Goal: Information Seeking & Learning: Understand process/instructions

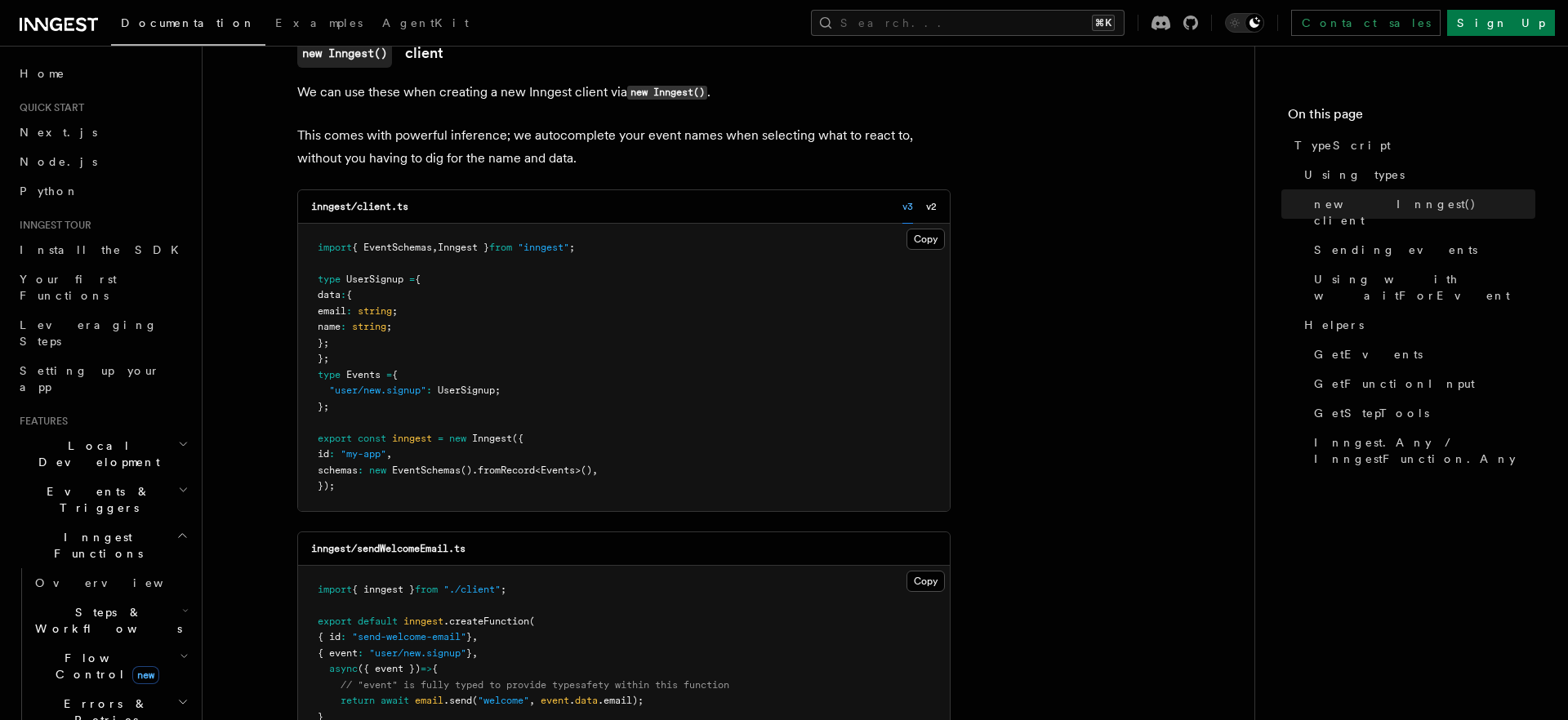
scroll to position [476, 0]
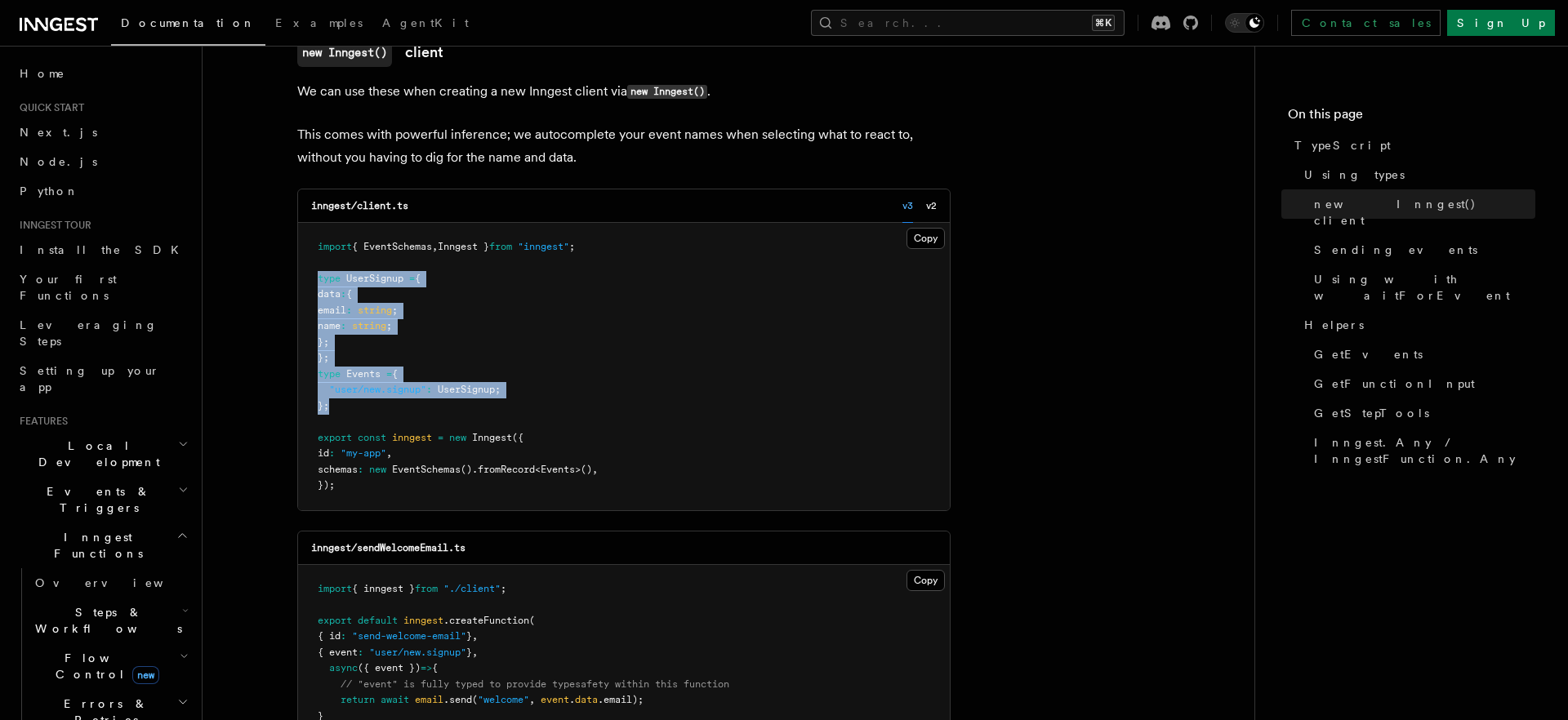
drag, startPoint x: 393, startPoint y: 400, endPoint x: 297, endPoint y: 273, distance: 159.2
click at [298, 273] on pre "import { EventSchemas , Inngest } from "inngest" ; type UserSignup = { data : {…" at bounding box center [624, 366] width 652 height 288
copy code "type UserSignup = { data : { email : string ; name : string ; }; }; type Events…"
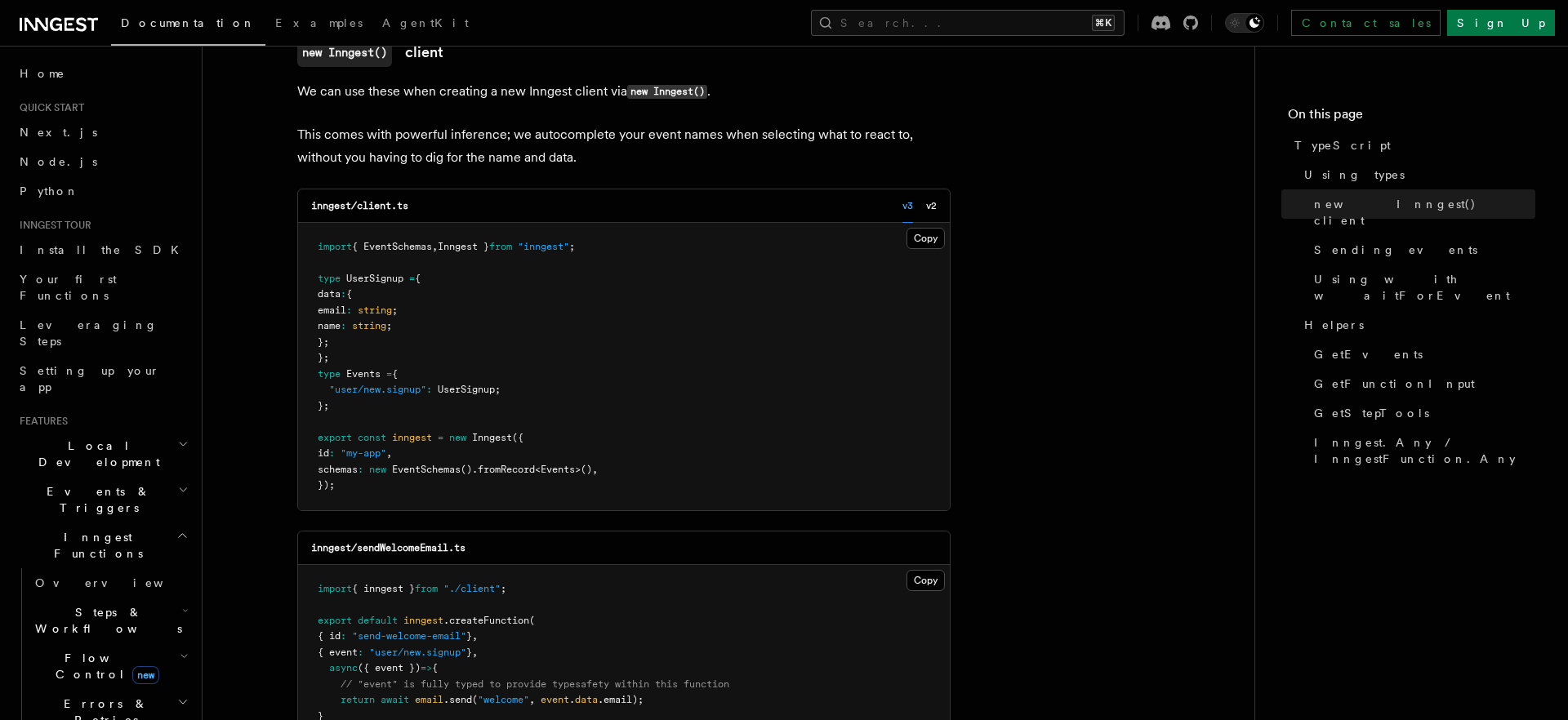
click at [413, 245] on span "{ EventSchemas" at bounding box center [392, 247] width 80 height 12
copy code "import { EventSchemas , Inngest } from "inngest" ;"
click at [369, 474] on span at bounding box center [366, 470] width 6 height 12
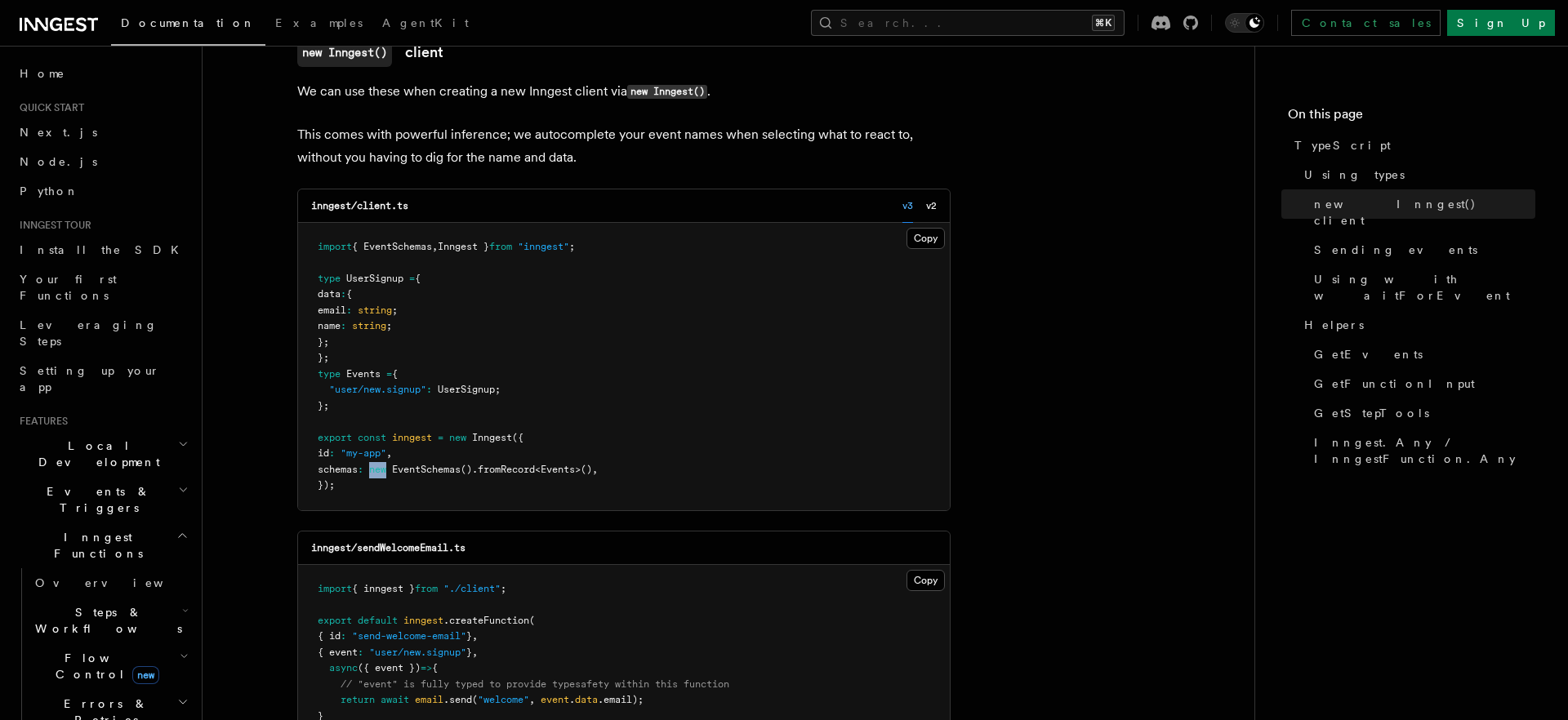
click at [369, 474] on span at bounding box center [366, 470] width 6 height 12
copy code "schemas : new EventSchemas () .fromRecord < Events >() ,"
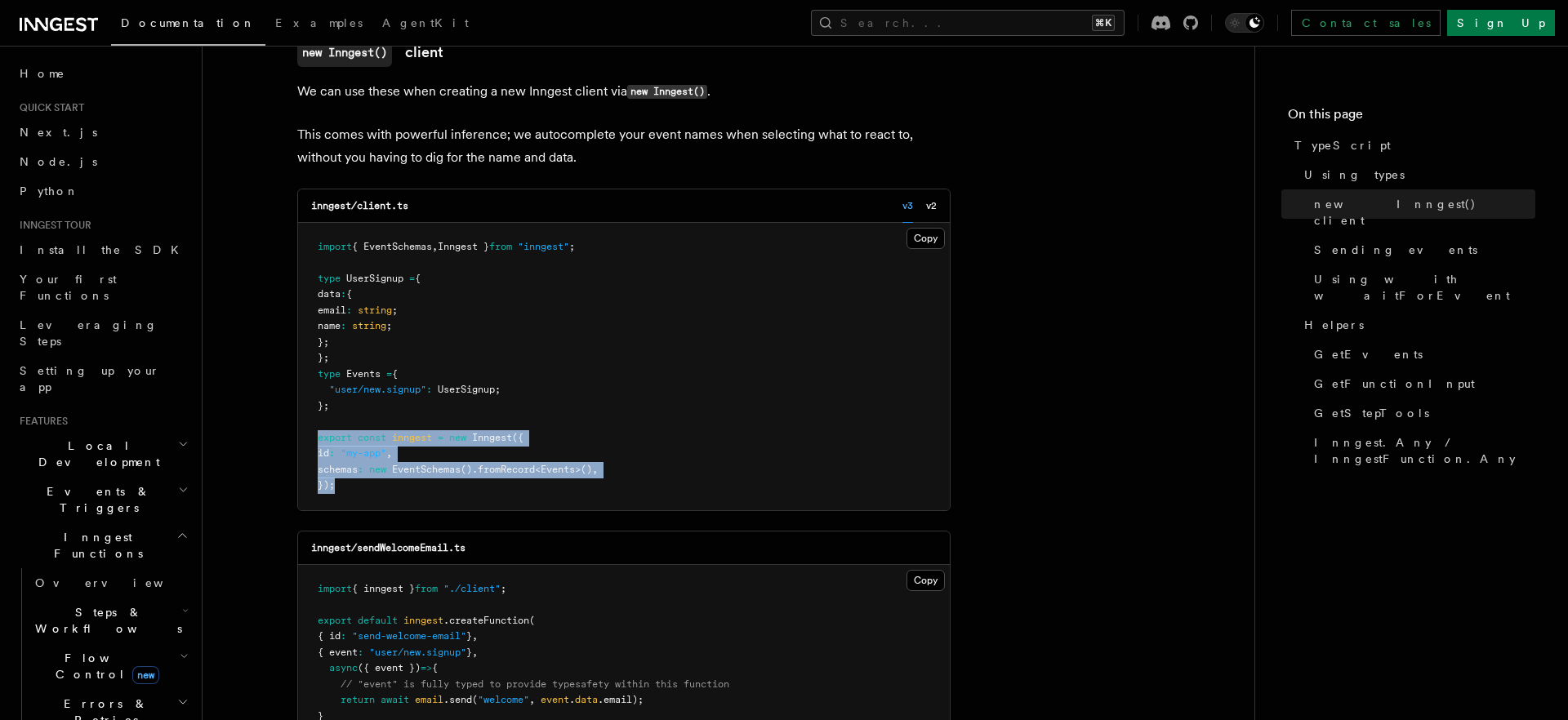
drag, startPoint x: 355, startPoint y: 487, endPoint x: 294, endPoint y: 434, distance: 80.8
copy code "export const inngest = new Inngest ({ id : "my-app" , schemas : new EventSchema…"
click at [702, 421] on pre "import { EventSchemas , Inngest } from "inngest" ; type UserSignup = { data : {…" at bounding box center [624, 366] width 652 height 288
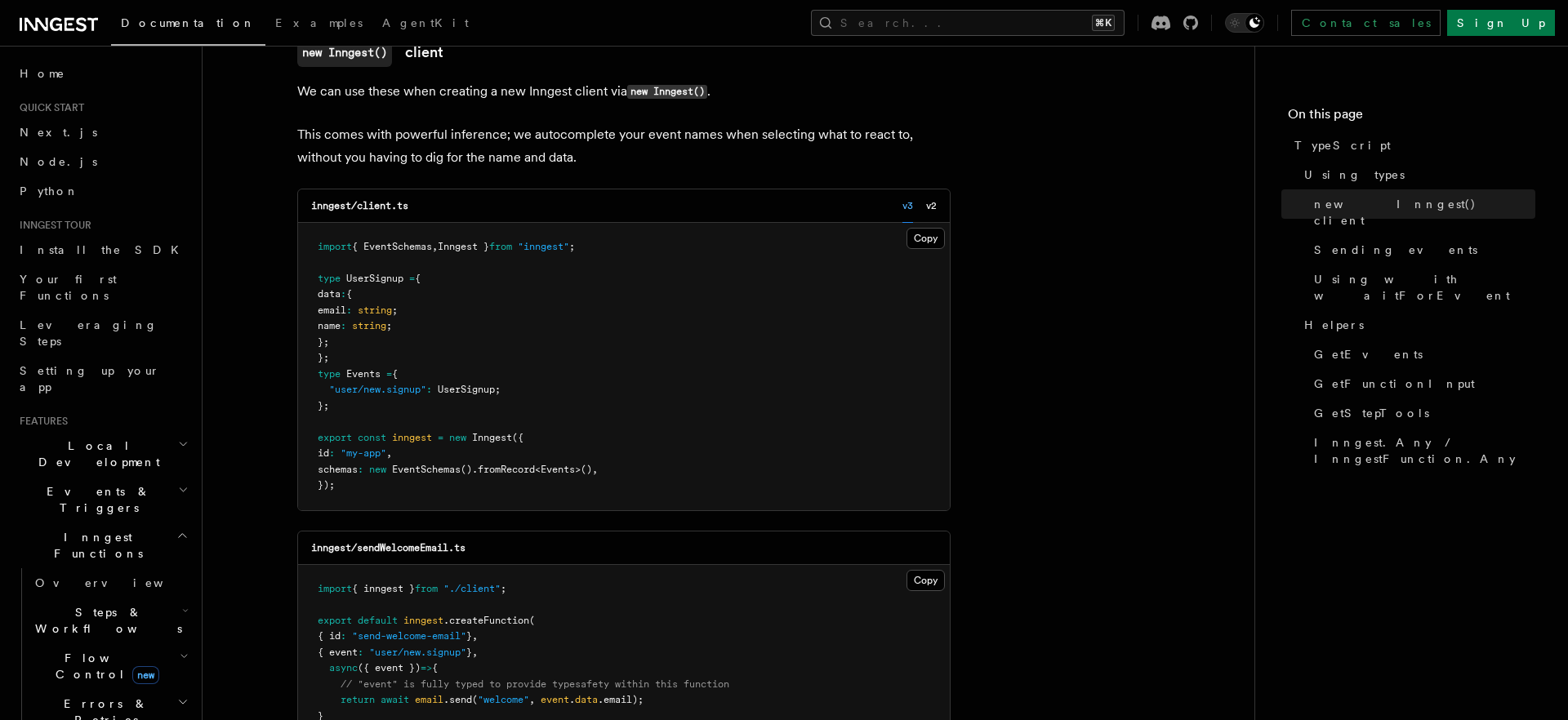
click at [482, 358] on pre "import { EventSchemas , Inngest } from "inngest" ; type UserSignup = { data : {…" at bounding box center [624, 366] width 652 height 288
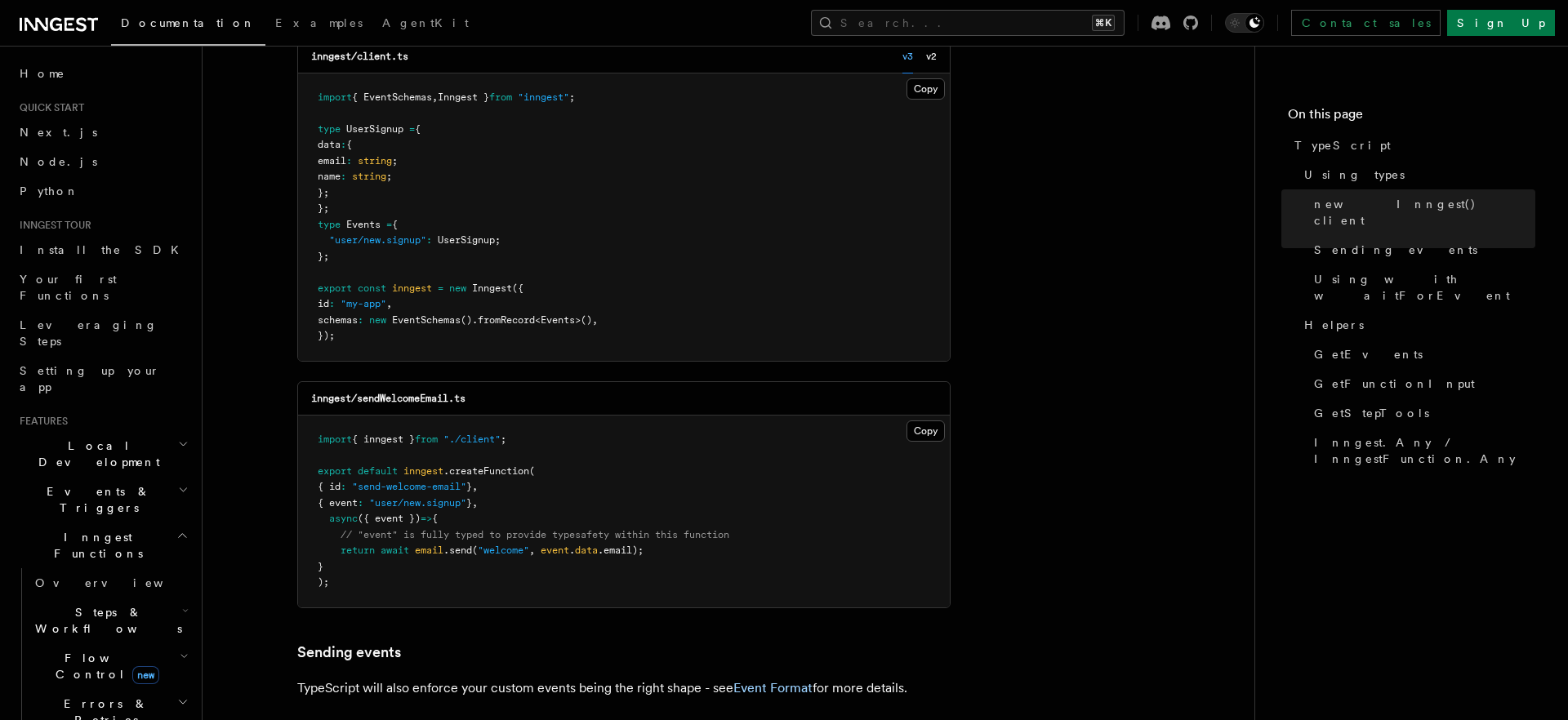
scroll to position [624, 0]
drag, startPoint x: 404, startPoint y: 476, endPoint x: 543, endPoint y: 476, distance: 139.0
click at [543, 476] on pre "import { inngest } from "./client" ; export default inngest .createFunction ( {…" at bounding box center [624, 514] width 652 height 192
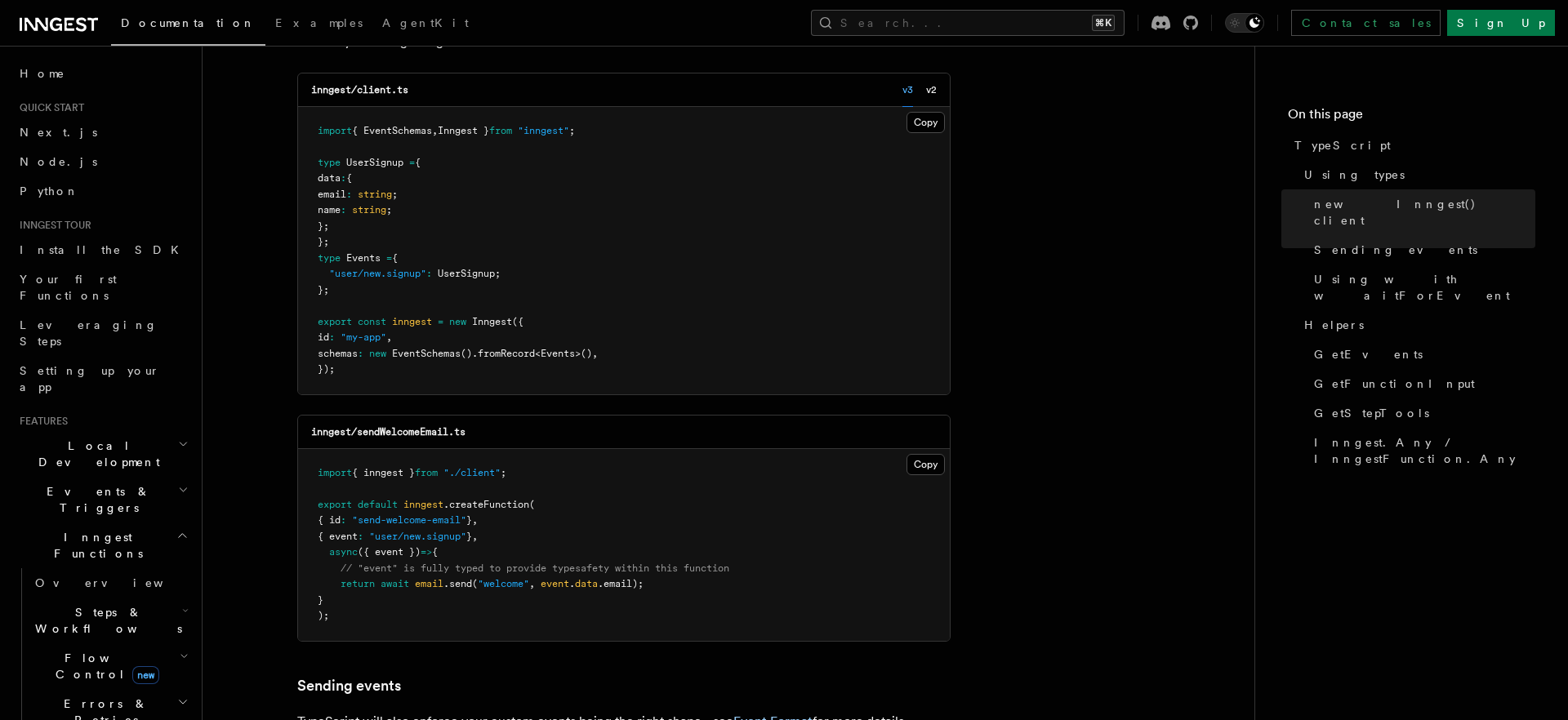
scroll to position [591, 0]
click at [383, 526] on span ""send-welcome-email"" at bounding box center [409, 522] width 114 height 12
click at [369, 536] on span at bounding box center [366, 539] width 6 height 12
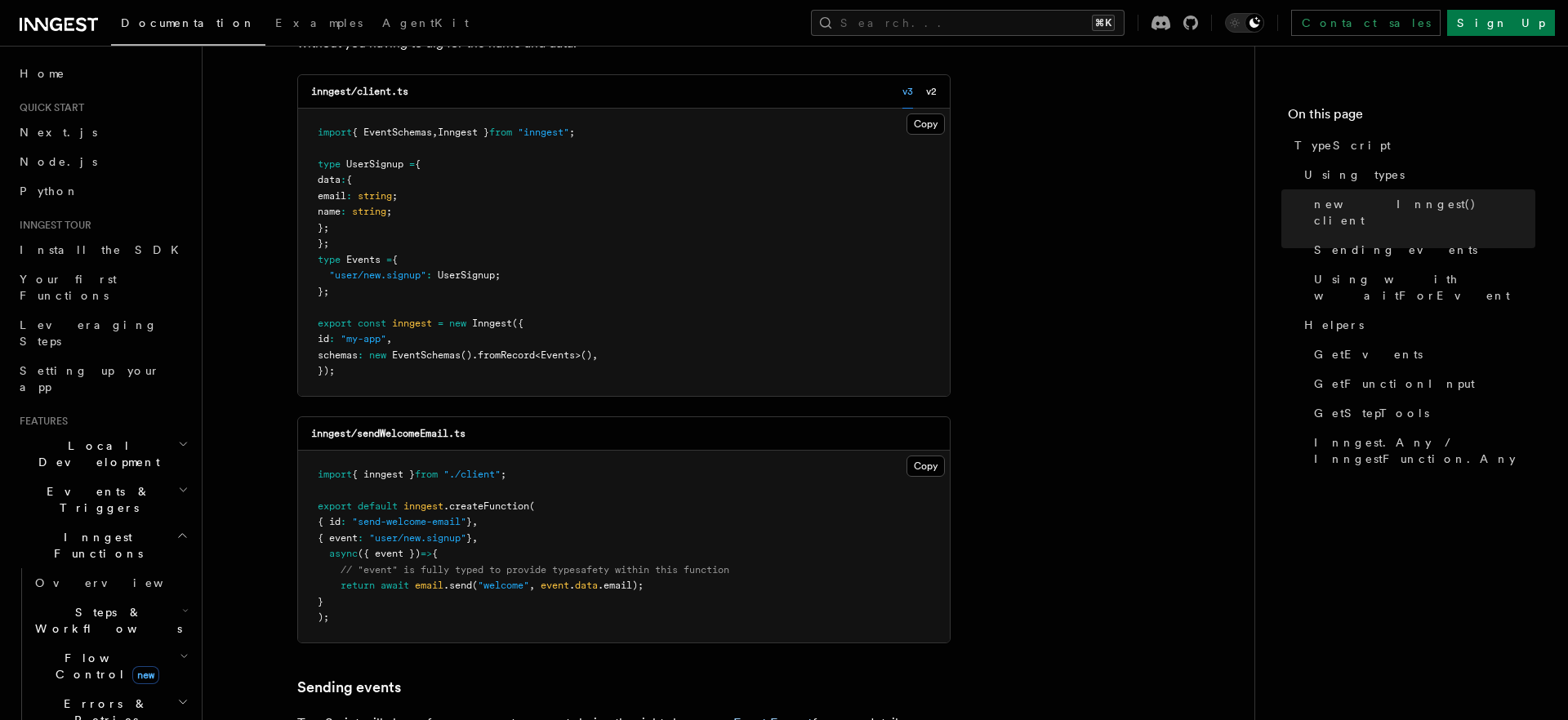
click at [369, 536] on span at bounding box center [366, 539] width 6 height 12
click at [367, 548] on span "({ event })" at bounding box center [389, 553] width 63 height 12
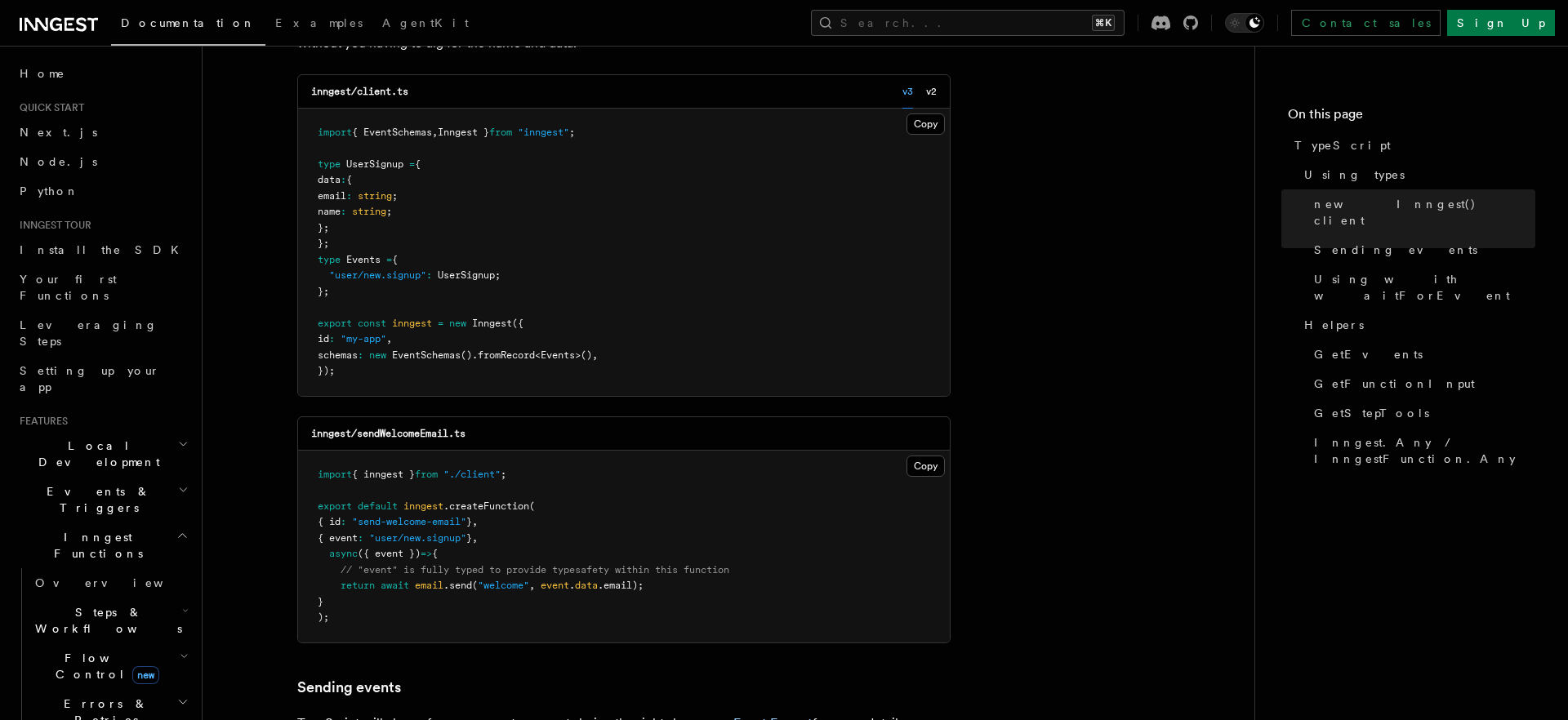
click at [363, 568] on span "// "event" is fully typed to provide typesafety within this function" at bounding box center [534, 570] width 388 height 12
click at [441, 500] on span "inngest" at bounding box center [423, 506] width 40 height 12
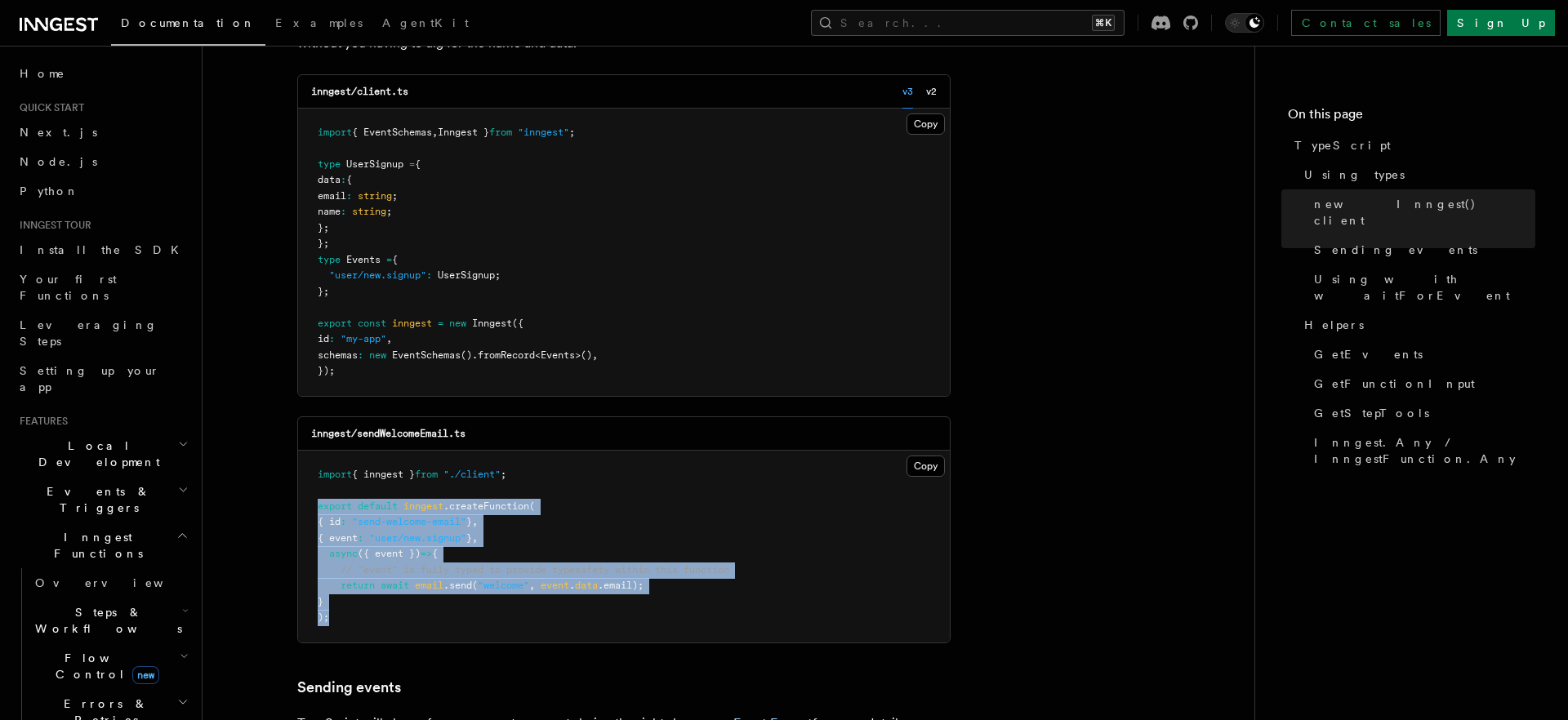
drag, startPoint x: 346, startPoint y: 617, endPoint x: 316, endPoint y: 514, distance: 107.3
click at [316, 514] on pre "import { inngest } from "./client" ; export default inngest .createFunction ( {…" at bounding box center [624, 547] width 652 height 192
copy code "export default inngest .createFunction ( { id : "send-welcome-email" } , { even…"
click at [406, 570] on span "// "event" is fully typed to provide typesafety within this function" at bounding box center [534, 570] width 388 height 12
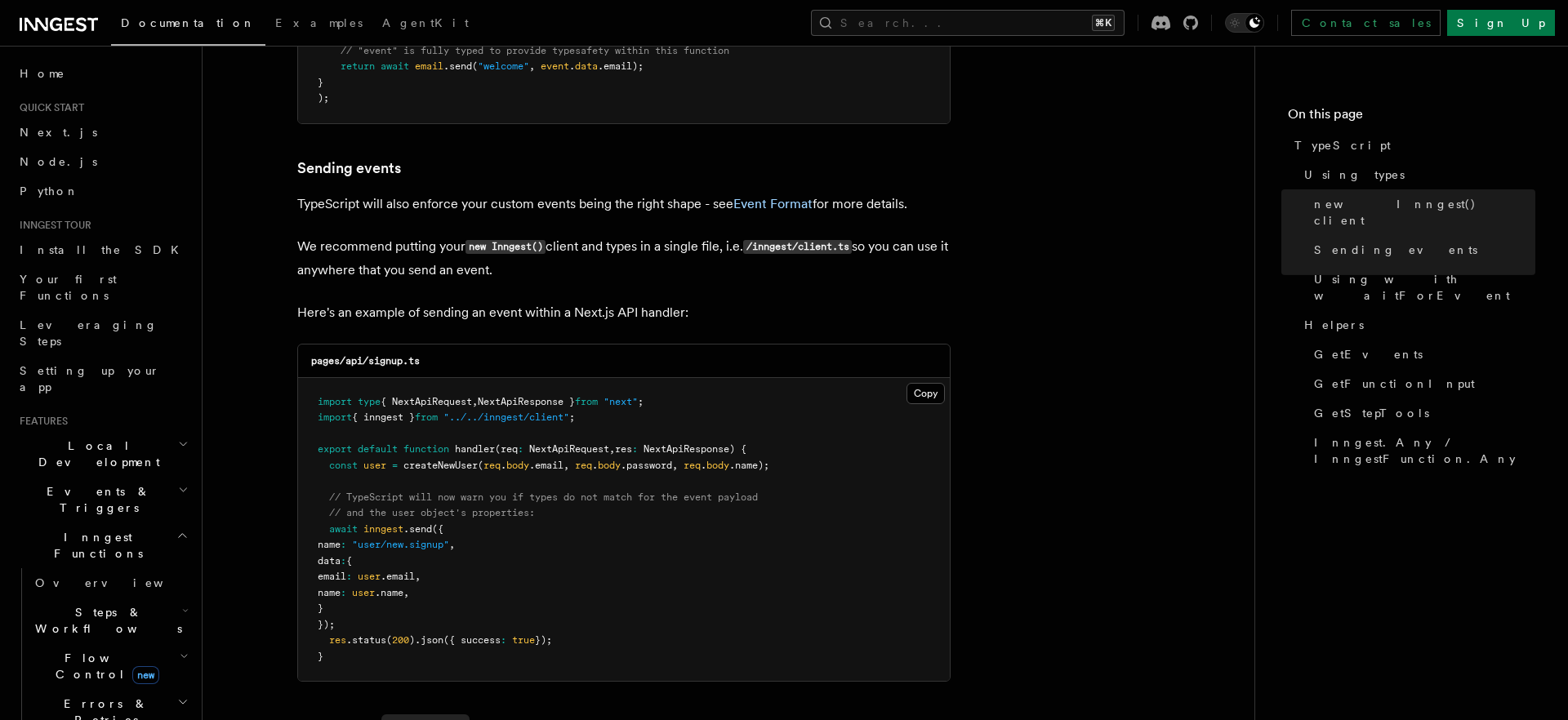
scroll to position [1111, 0]
drag, startPoint x: 351, startPoint y: 622, endPoint x: 330, endPoint y: 528, distance: 96.3
click at [330, 528] on pre "import type { NextApiRequest , NextApiResponse } from "next" ; import { inngest…" at bounding box center [624, 529] width 652 height 304
copy code "await inngest .send ({ name : "user/new.signup" , data : { email : user .email …"
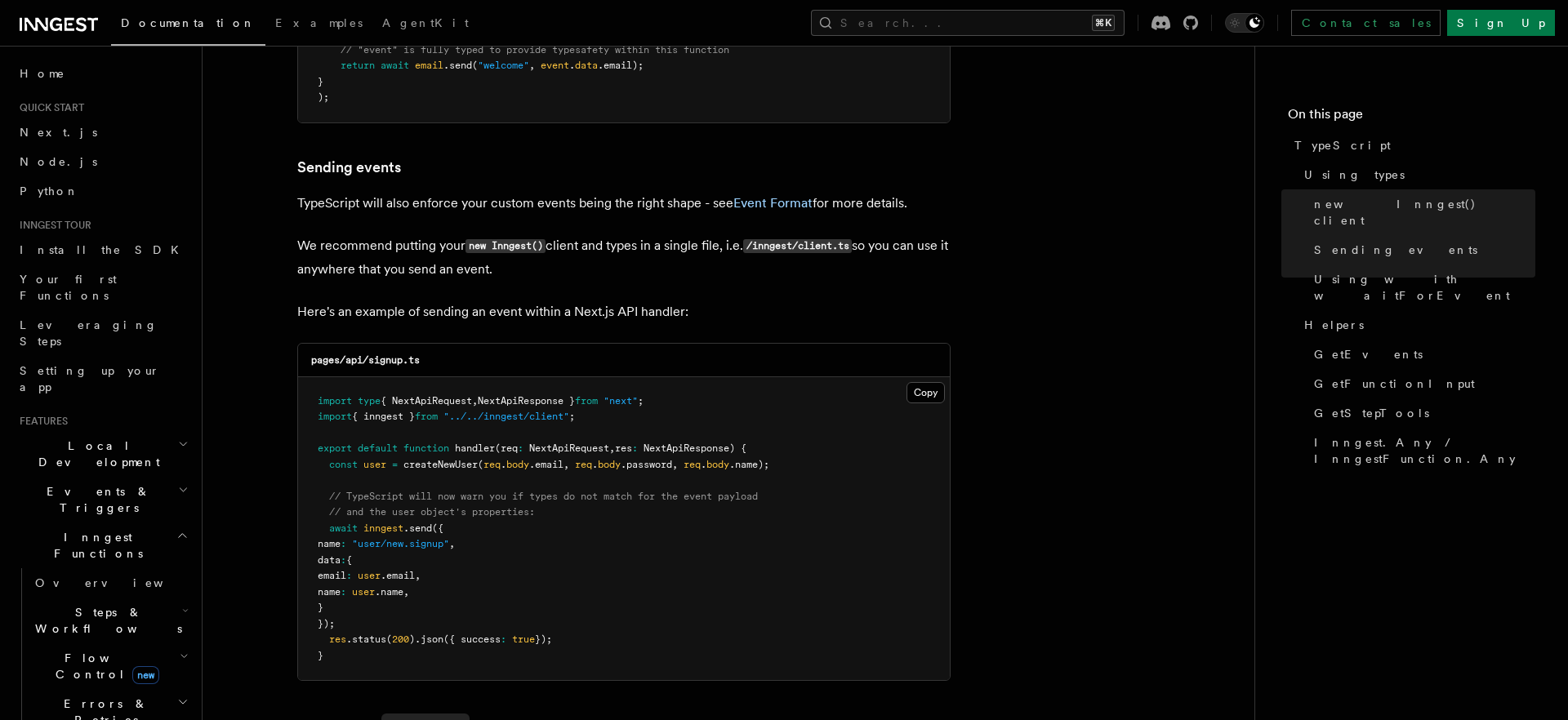
click at [483, 474] on pre "import type { NextApiRequest , NextApiResponse } from "next" ; import { inngest…" at bounding box center [624, 529] width 652 height 304
click at [718, 241] on p "We recommend putting your new Inngest() client and types in a single file, i.e.…" at bounding box center [624, 258] width 654 height 46
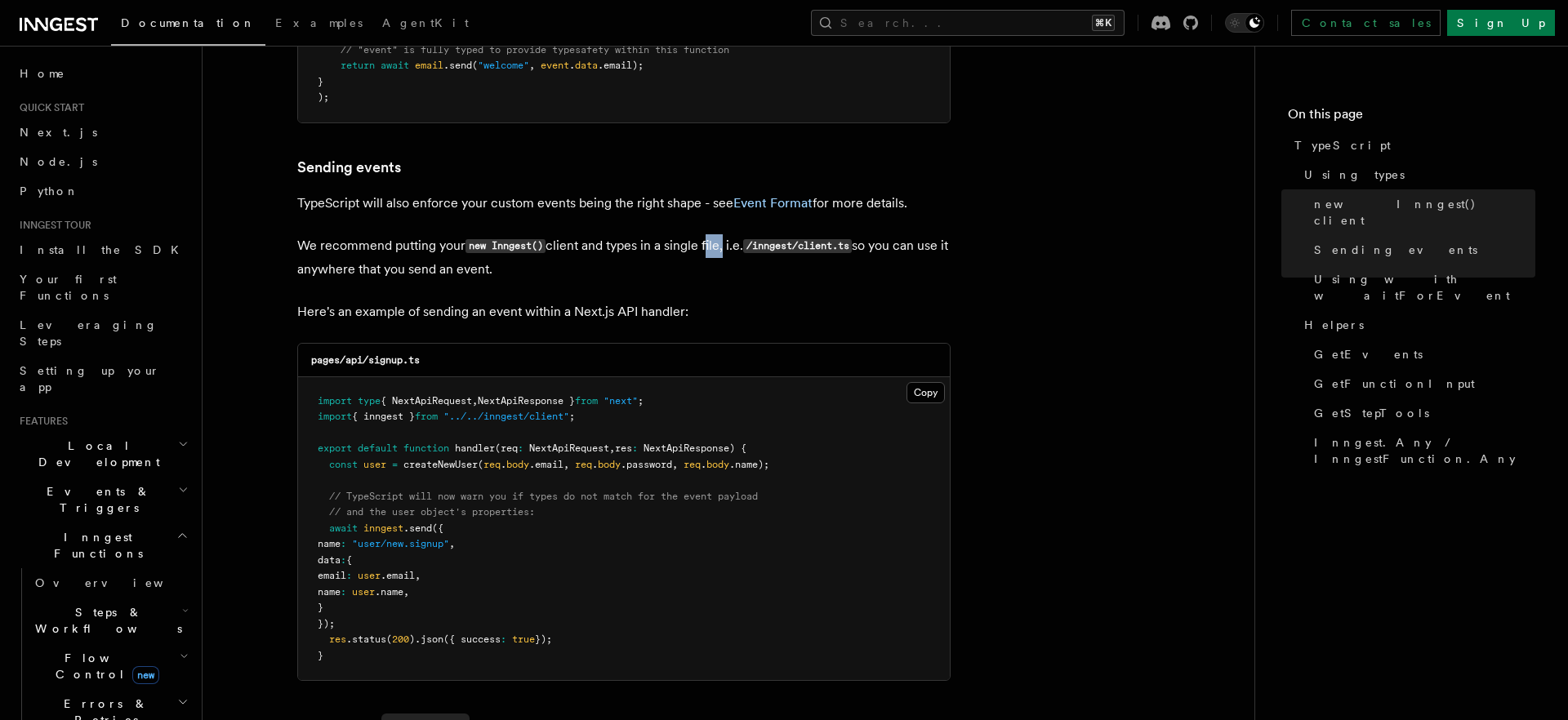
click at [718, 241] on p "We recommend putting your new Inngest() client and types in a single file, i.e.…" at bounding box center [624, 258] width 654 height 46
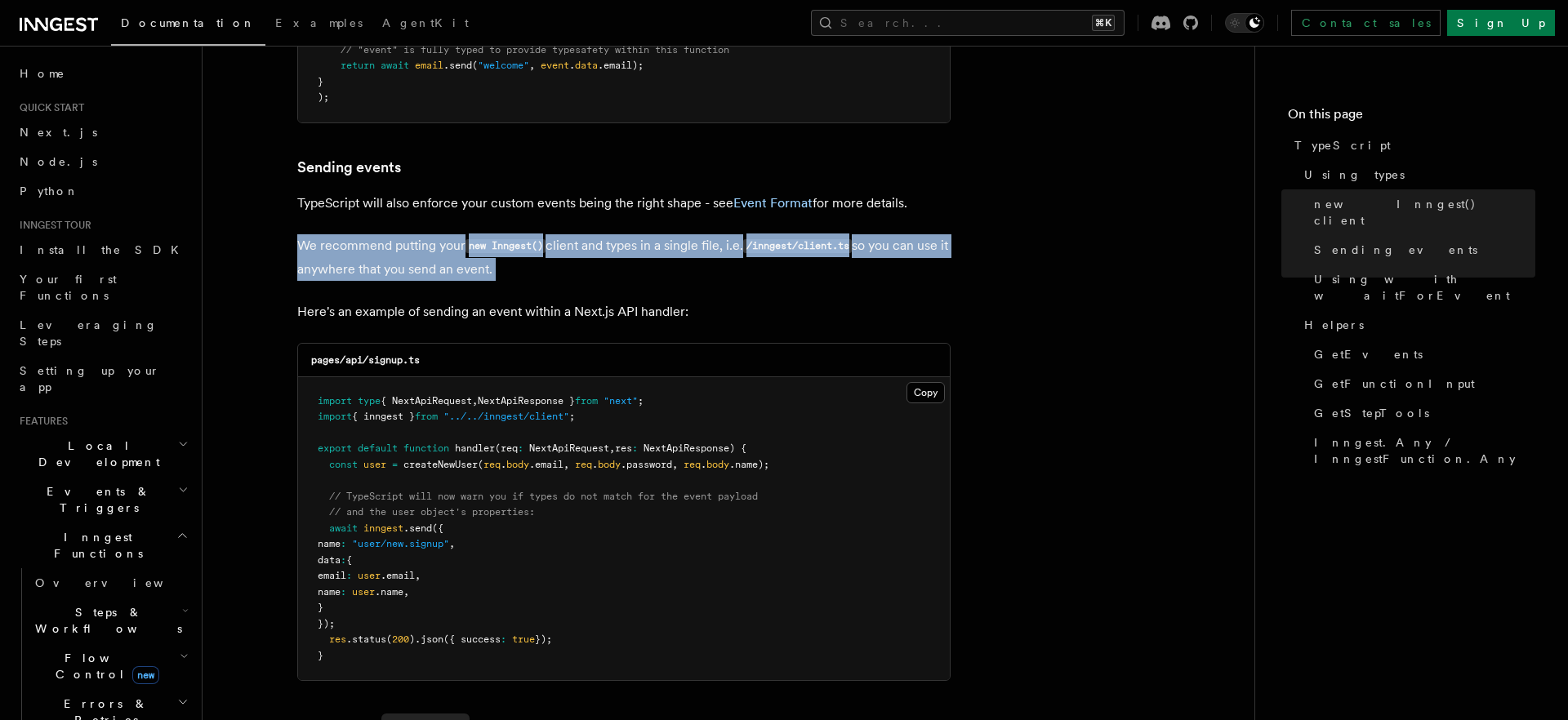
click at [656, 268] on p "We recommend putting your new Inngest() client and types in a single file, i.e.…" at bounding box center [624, 258] width 654 height 46
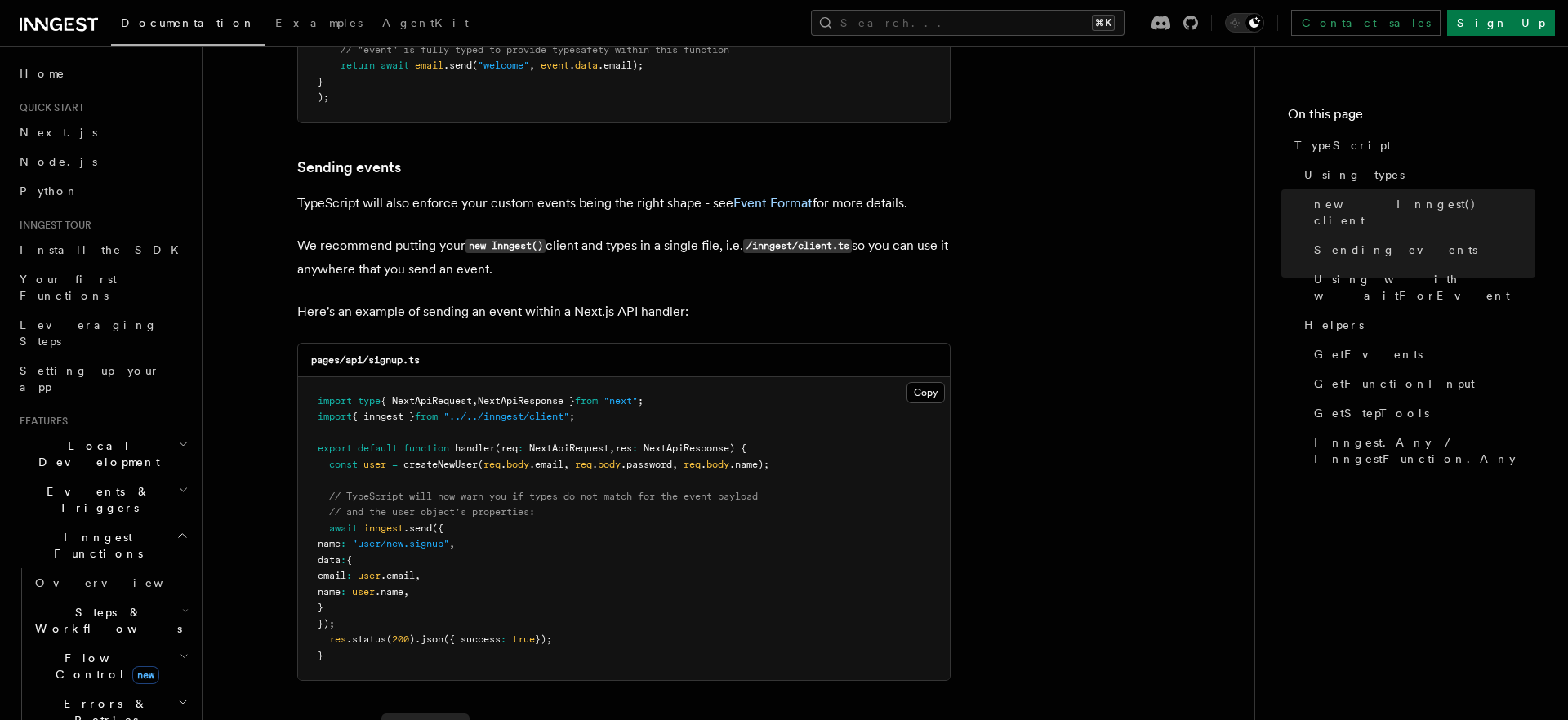
click at [656, 268] on p "We recommend putting your new Inngest() client and types in a single file, i.e.…" at bounding box center [624, 258] width 654 height 46
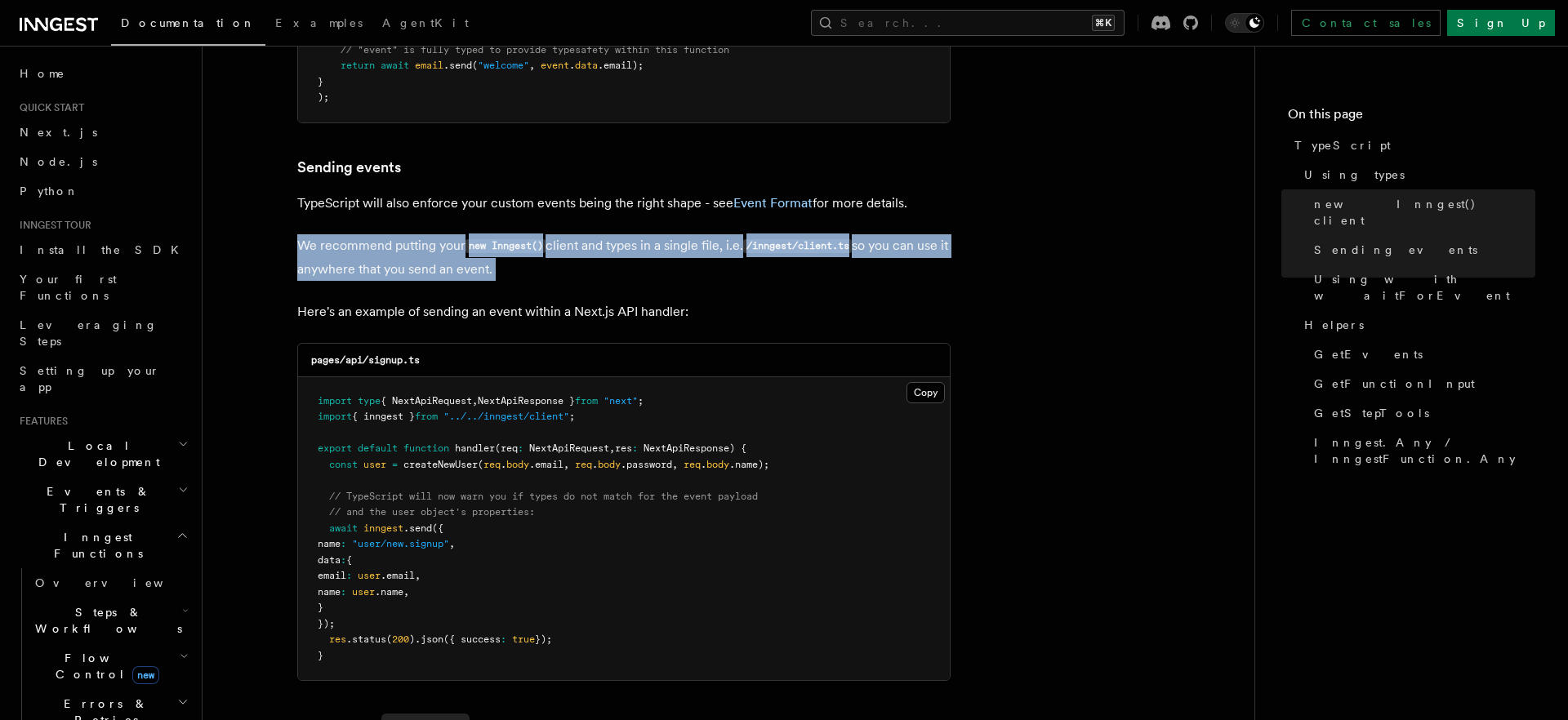
click at [632, 269] on p "We recommend putting your new Inngest() client and types in a single file, i.e.…" at bounding box center [624, 258] width 654 height 46
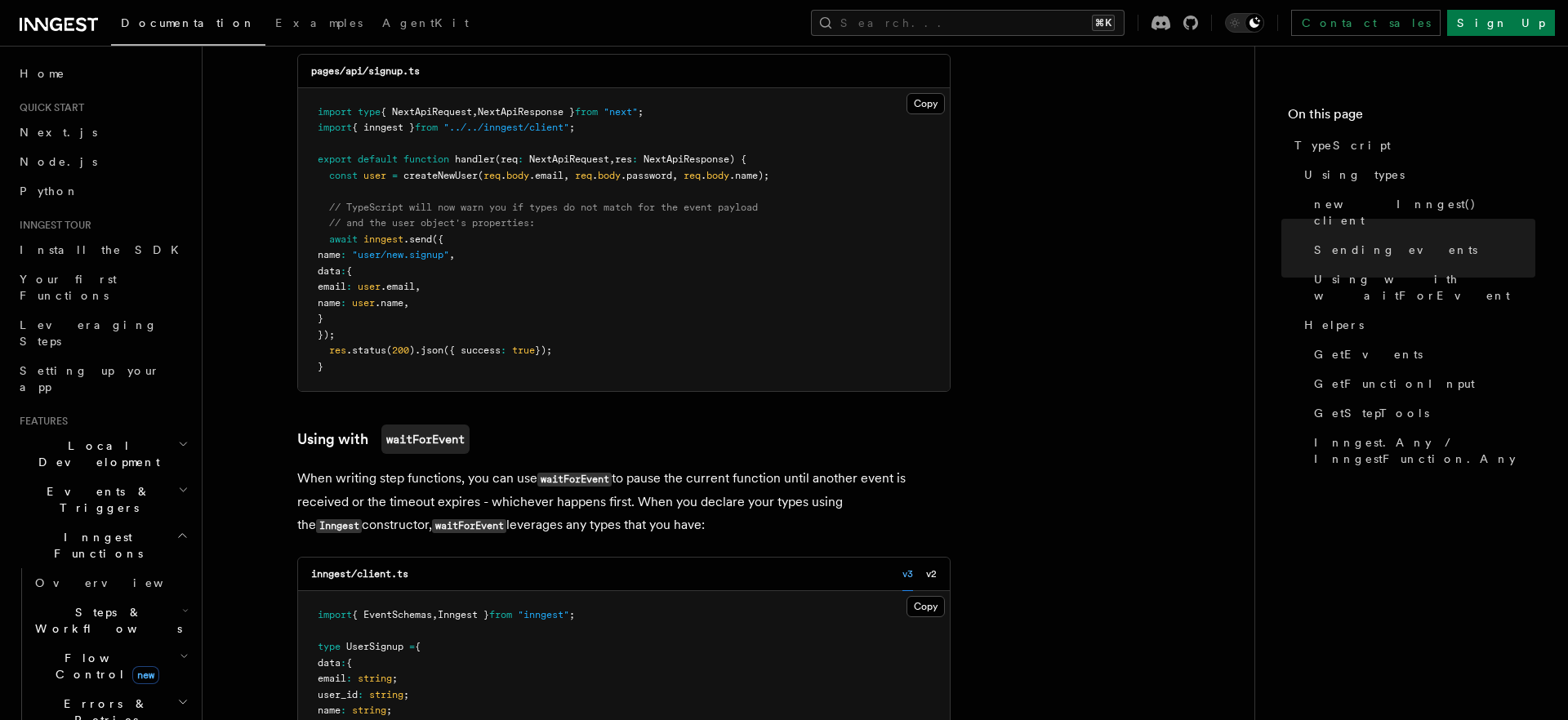
scroll to position [1401, 0]
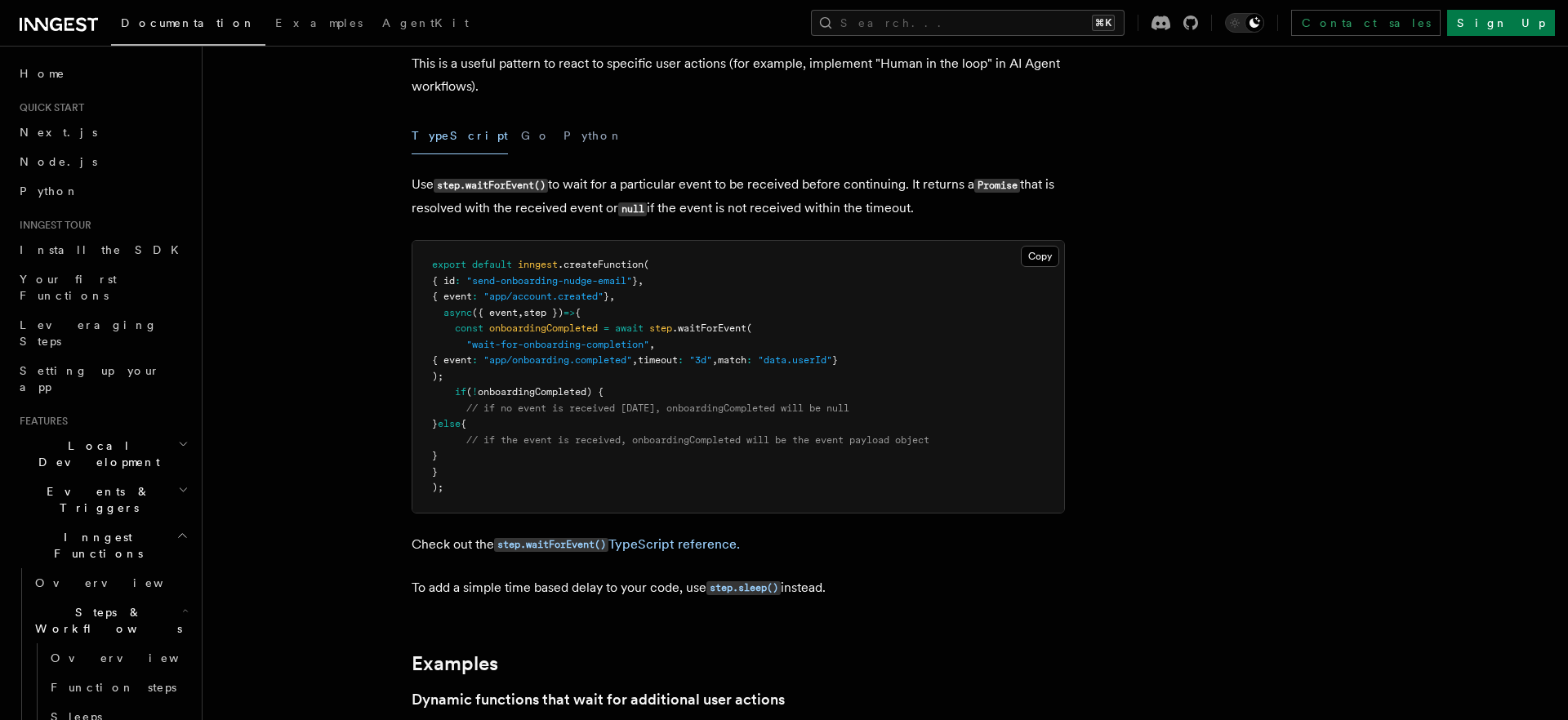
scroll to position [307, 0]
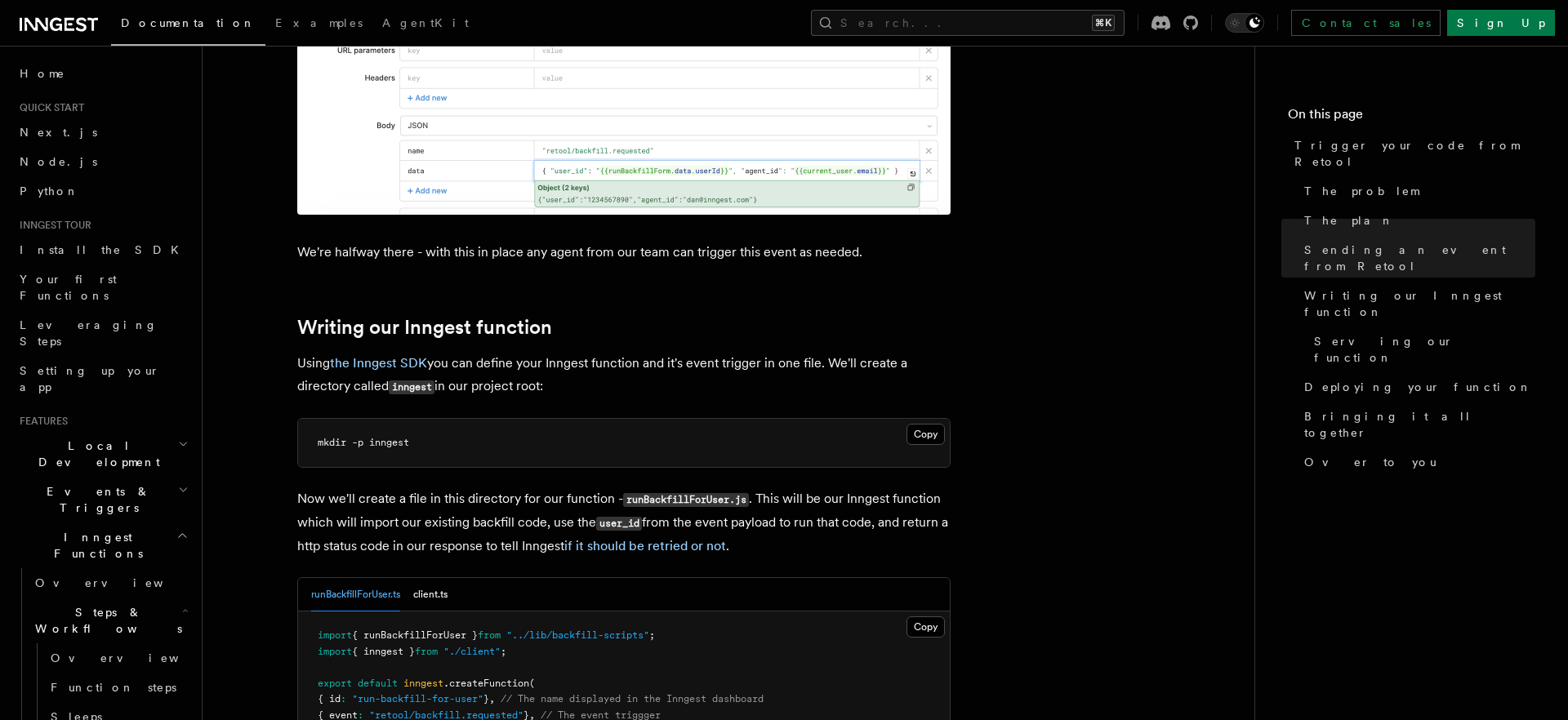
scroll to position [307, 0]
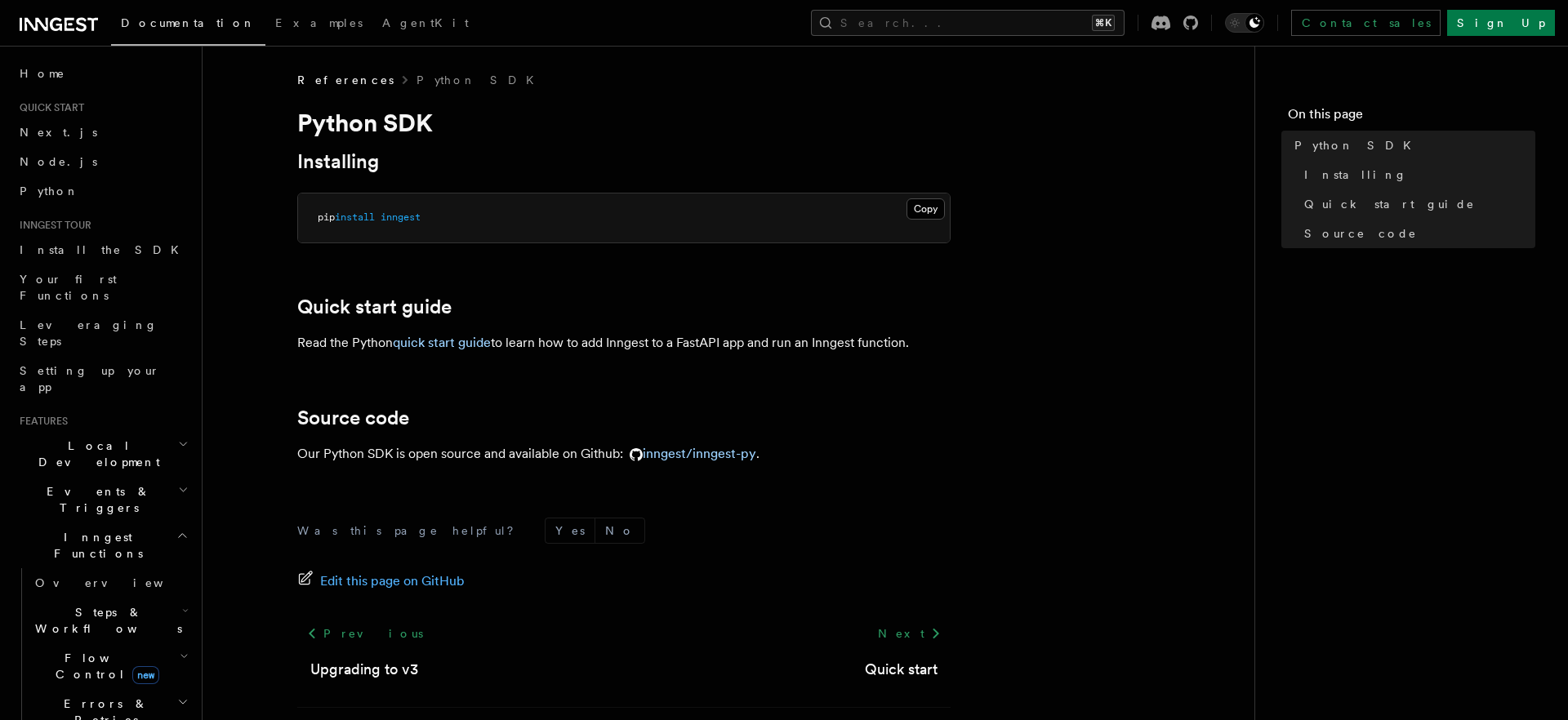
scroll to position [70, 0]
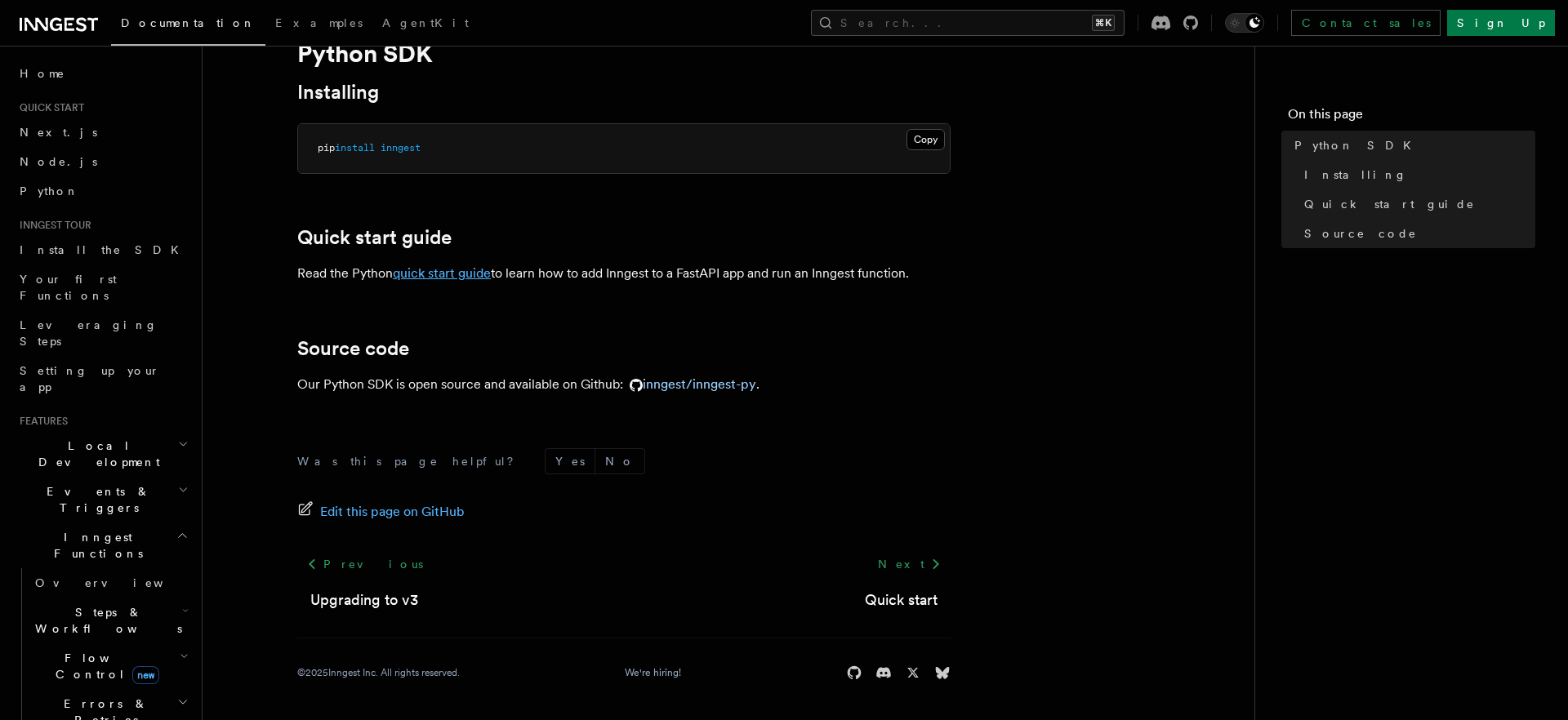
click at [452, 278] on link "quick start guide" at bounding box center [441, 273] width 98 height 16
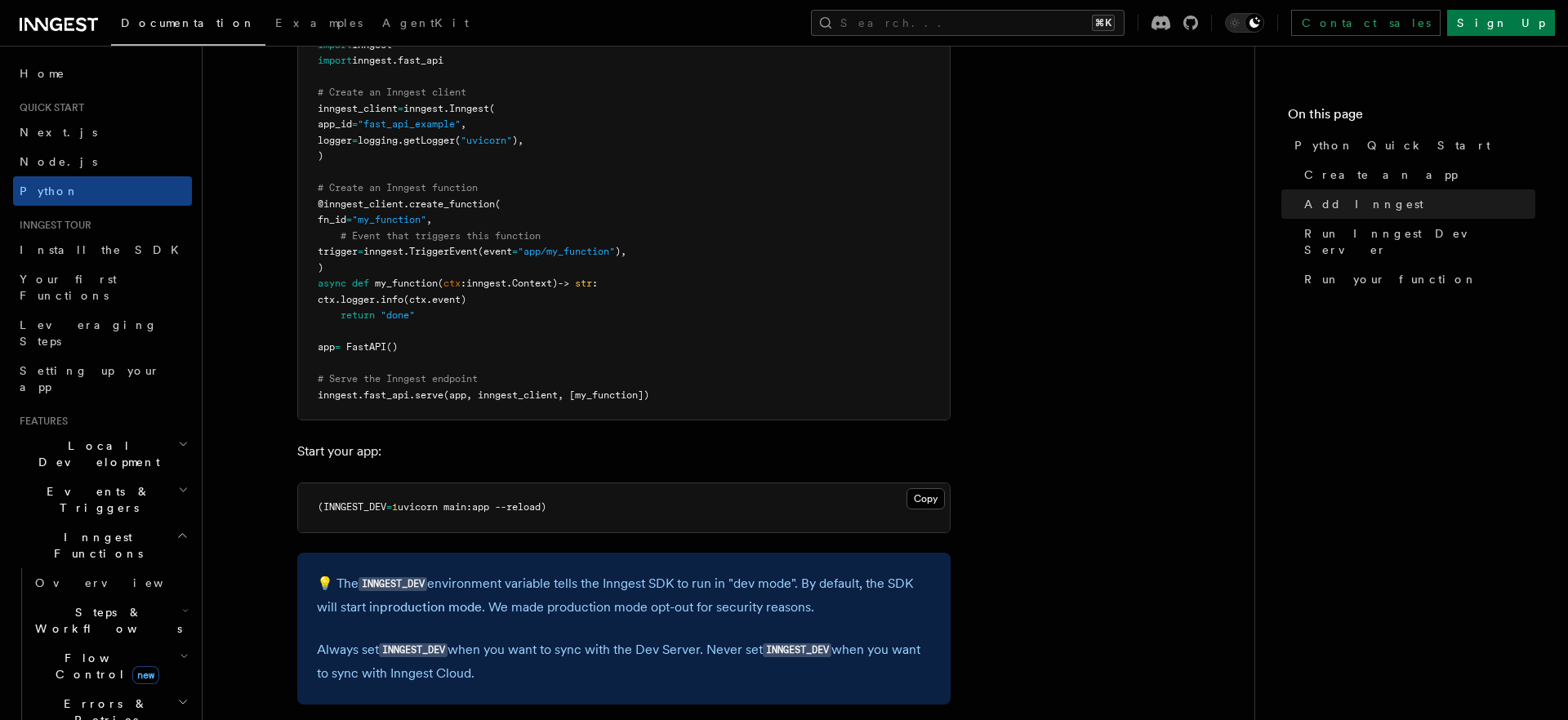
scroll to position [1244, 0]
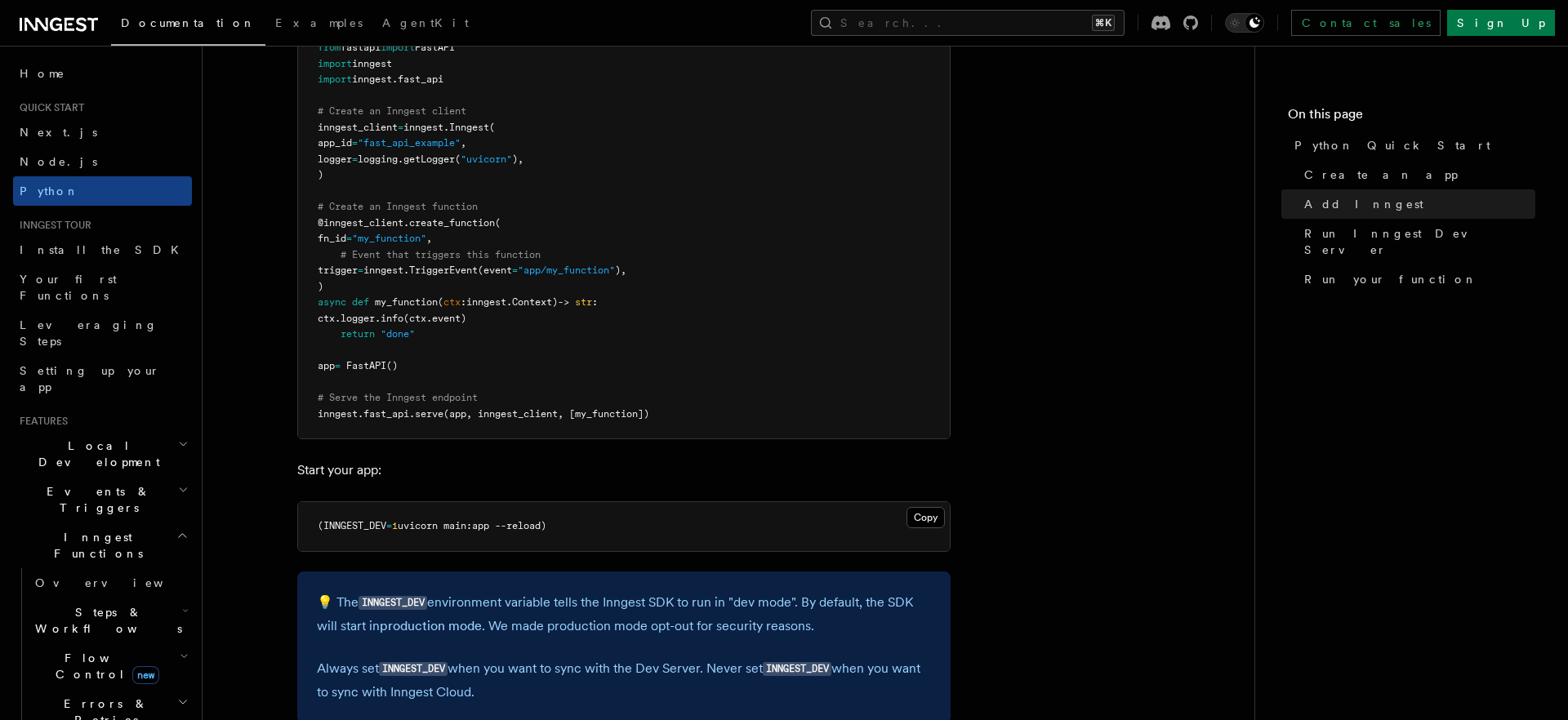
click at [542, 290] on pre "import logging from fastapi import FastAPI import inngest import inngest . fast…" at bounding box center [624, 224] width 652 height 431
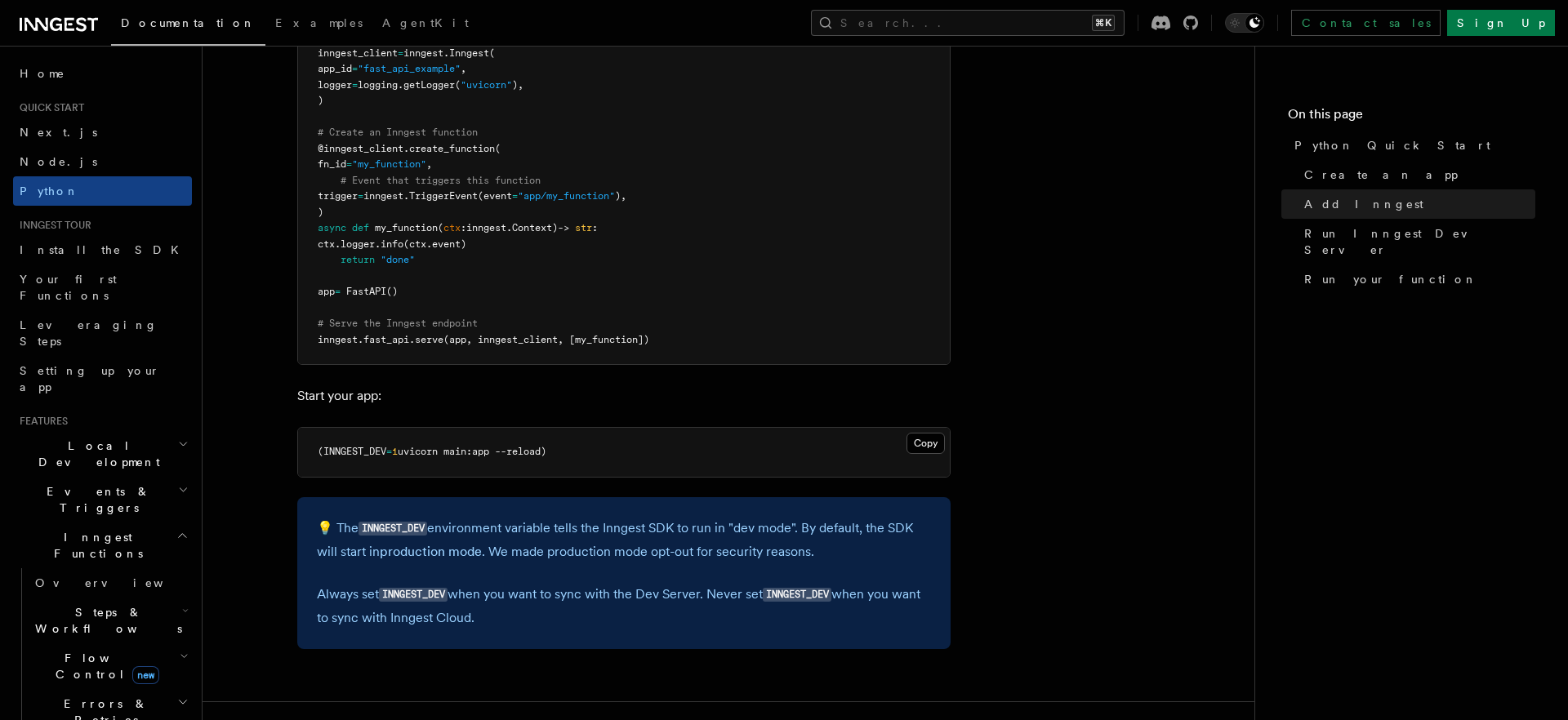
scroll to position [1317, 0]
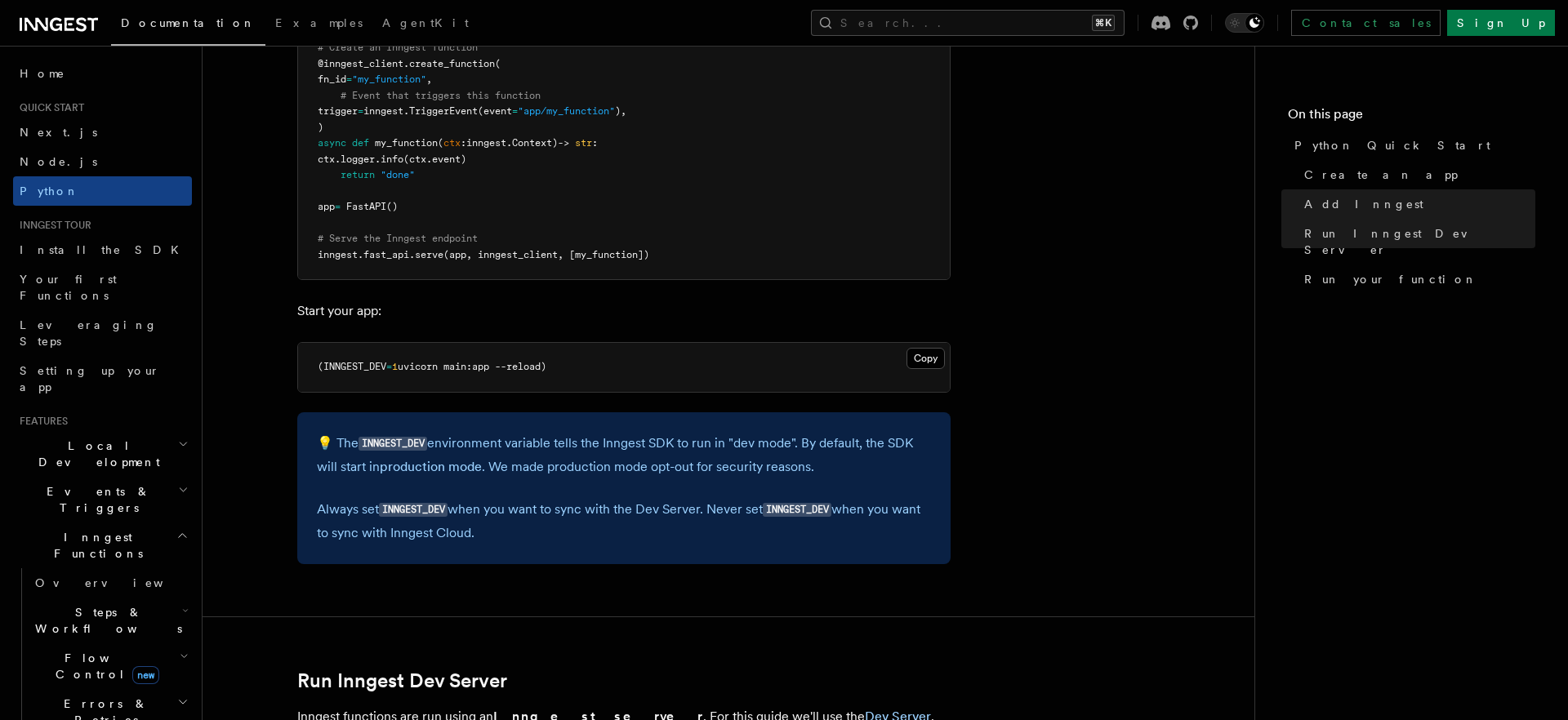
scroll to position [1405, 0]
click at [470, 438] on p "💡 The INNGEST_DEV environment variable tells the Inngest SDK to run in "dev mod…" at bounding box center [623, 452] width 614 height 46
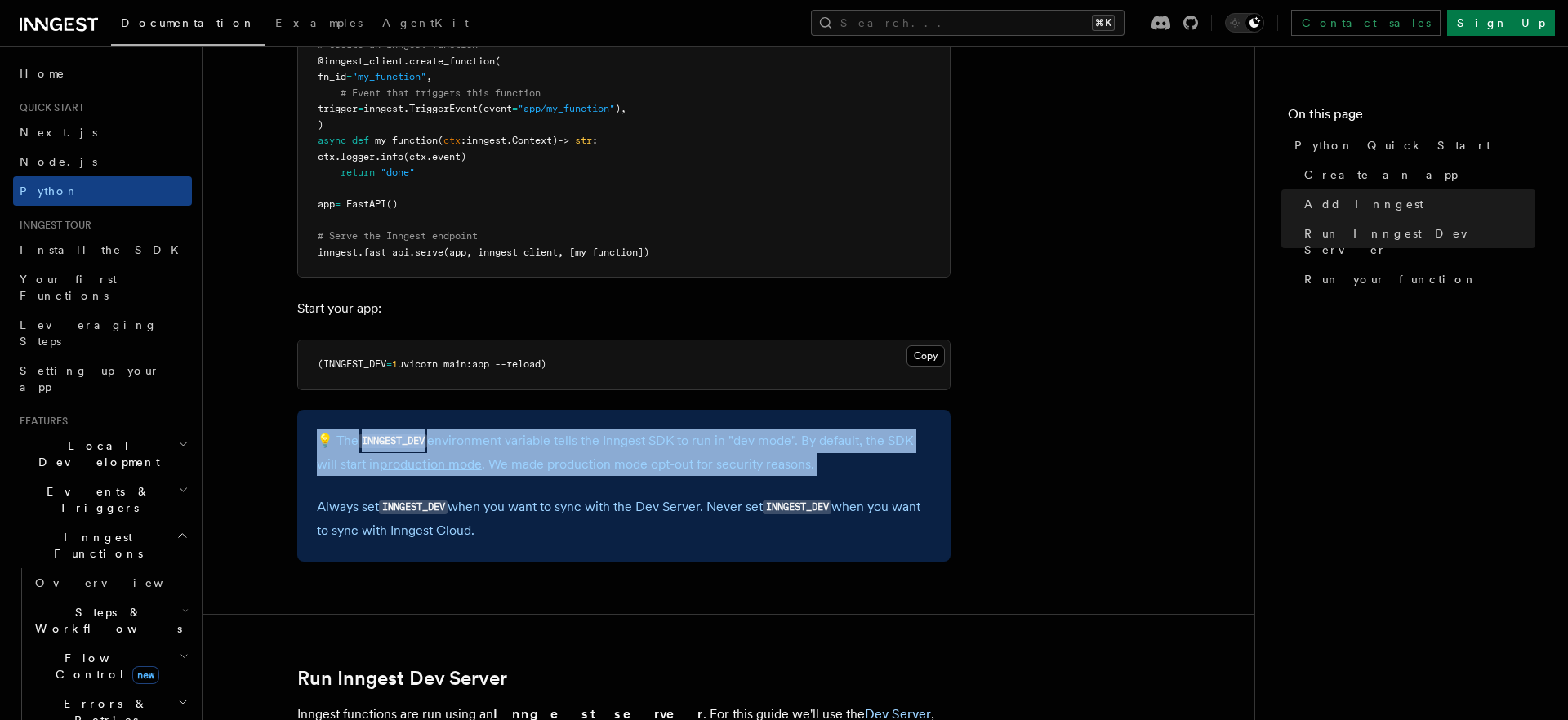
click at [470, 438] on p "💡 The INNGEST_DEV environment variable tells the Inngest SDK to run in "dev mod…" at bounding box center [623, 452] width 614 height 46
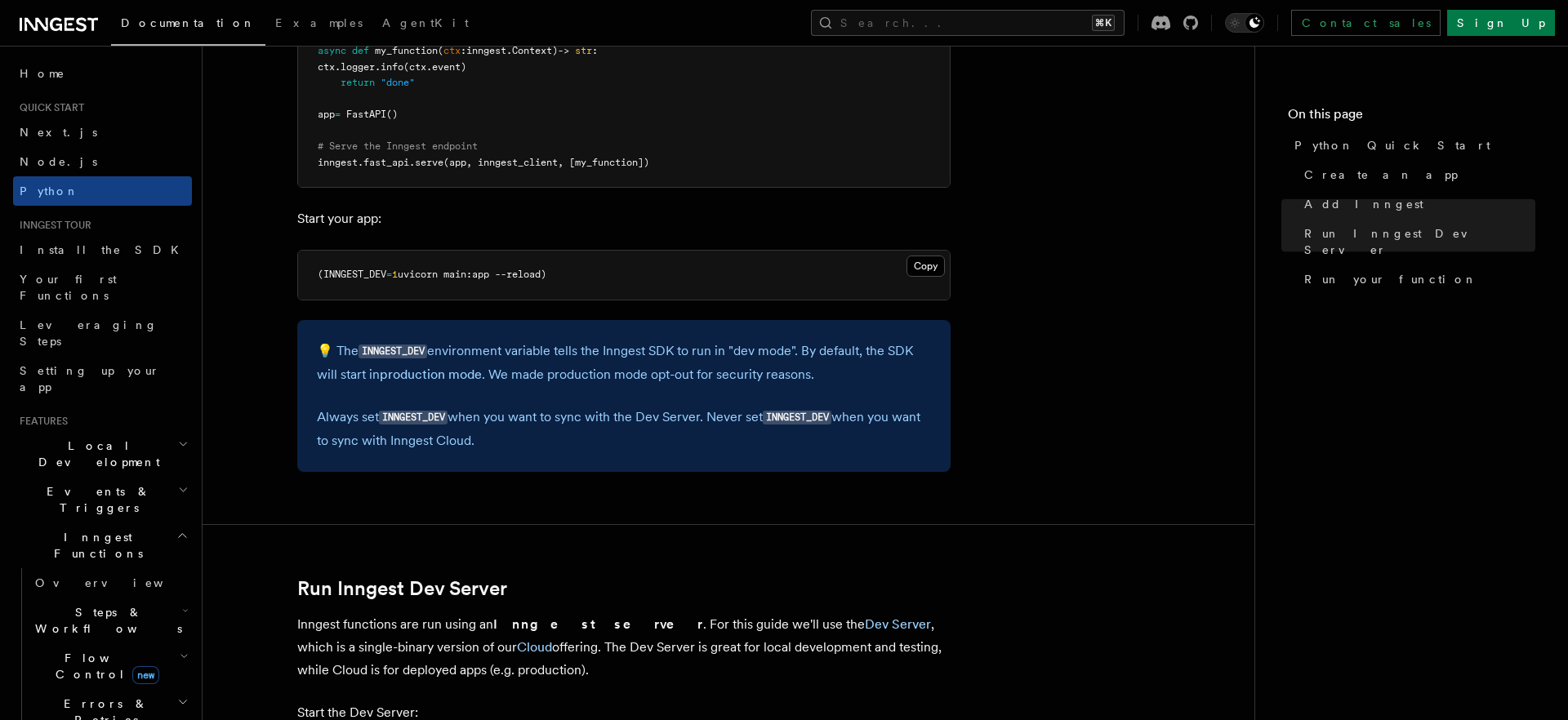
scroll to position [1389, 0]
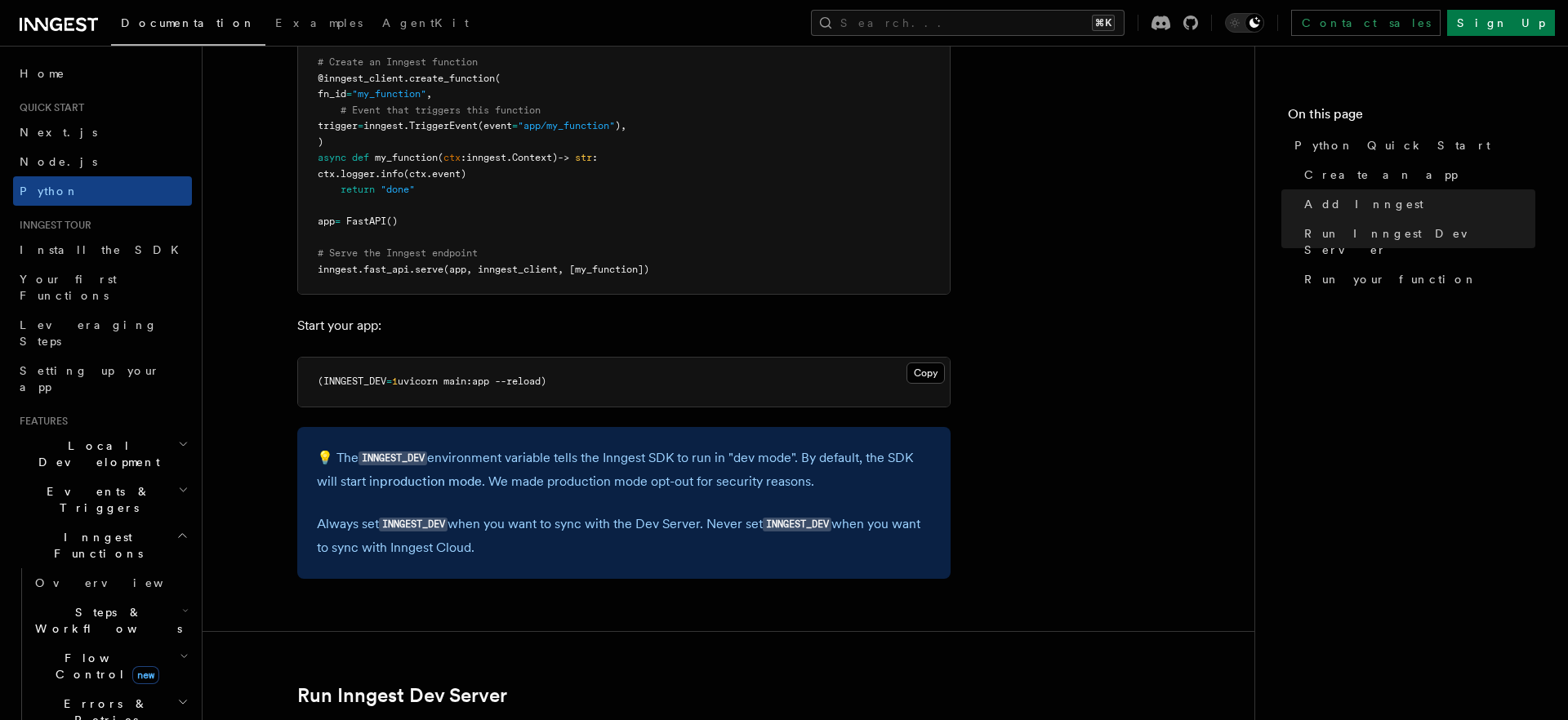
click at [444, 302] on article "Quick start Python Quick Start This guide will teach you how to add Inngest to …" at bounding box center [728, 712] width 1000 height 4057
click at [480, 382] on span "uvicorn main:app --reload)" at bounding box center [471, 381] width 148 height 12
click at [479, 381] on span "uvicorn main:app --reload)" at bounding box center [471, 381] width 148 height 12
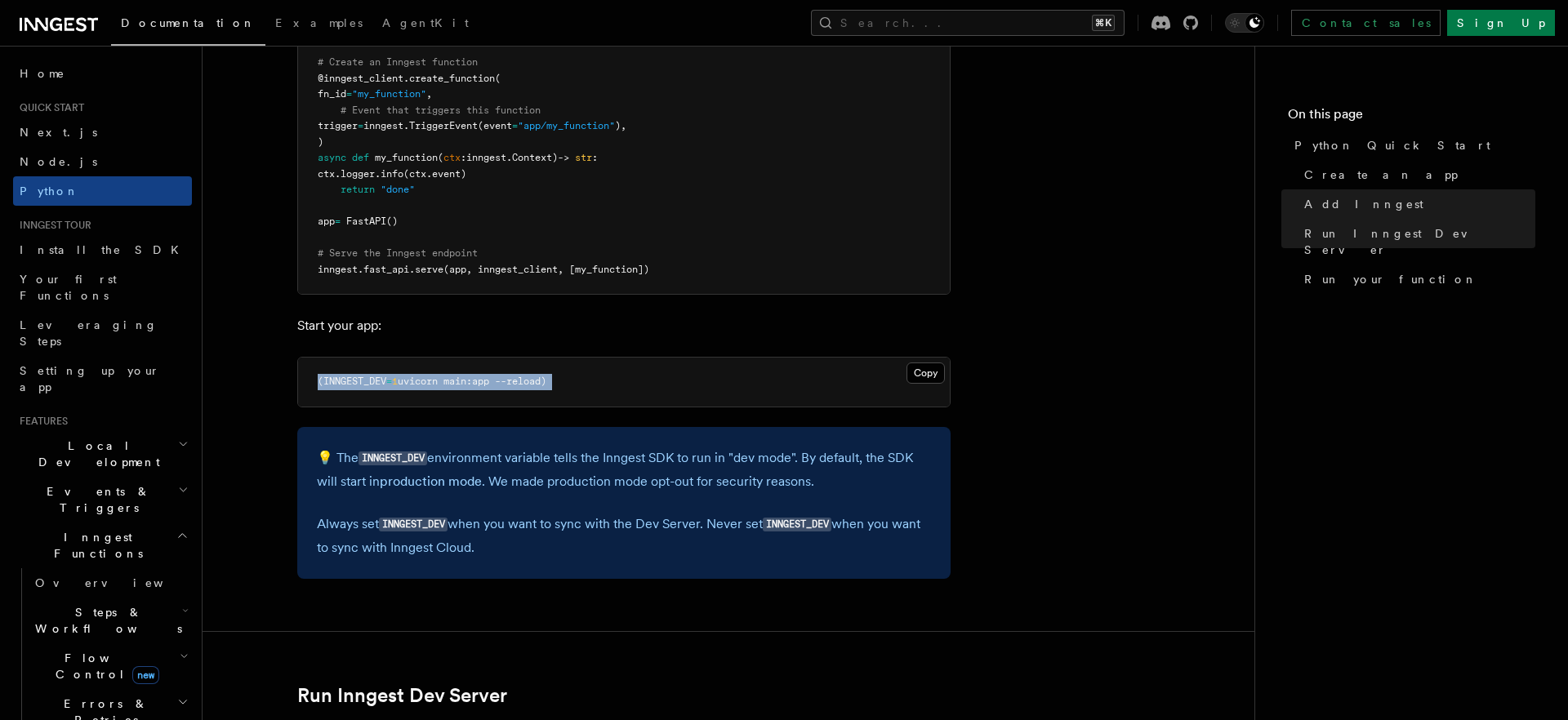
copy article "(INNGEST_DEV = 1 uvicorn main:app --reload)"
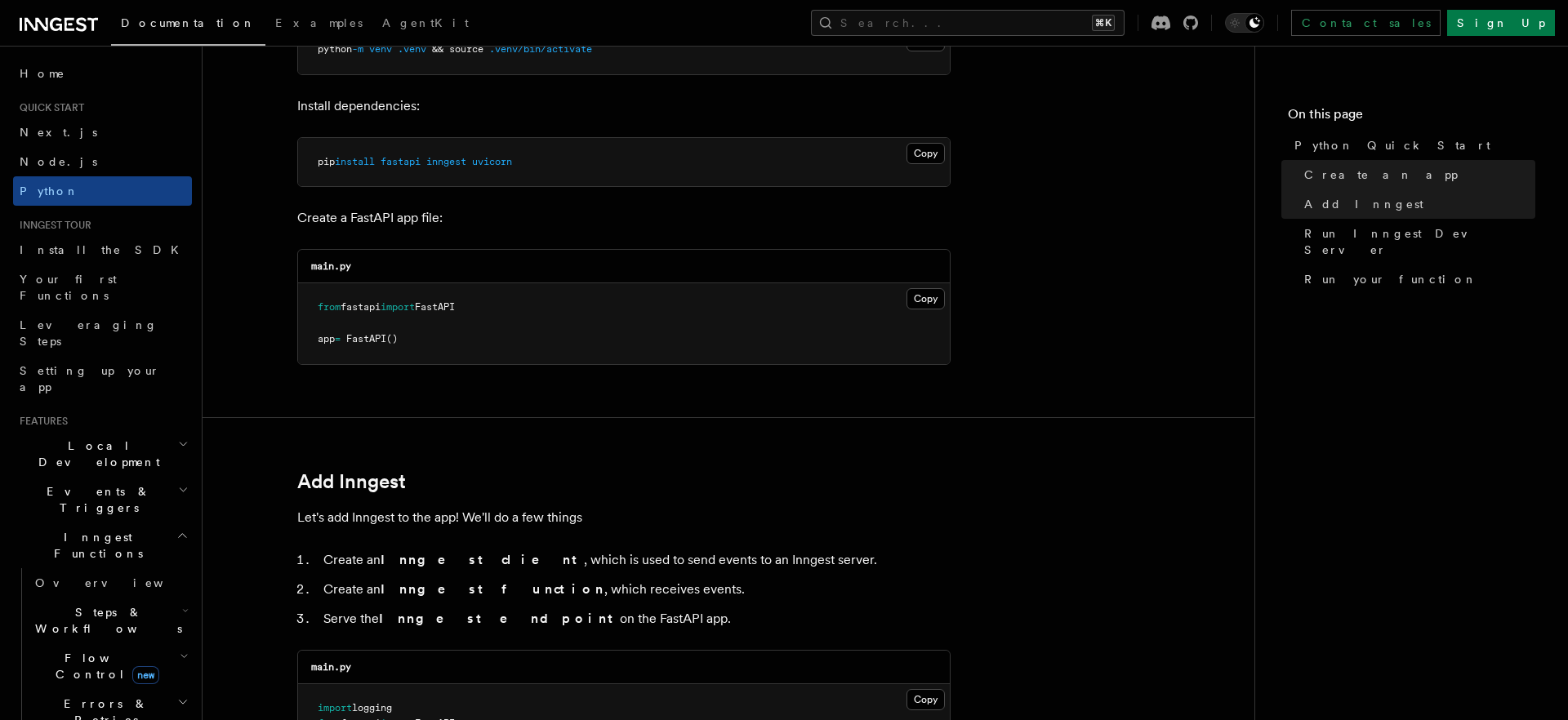
scroll to position [566, 0]
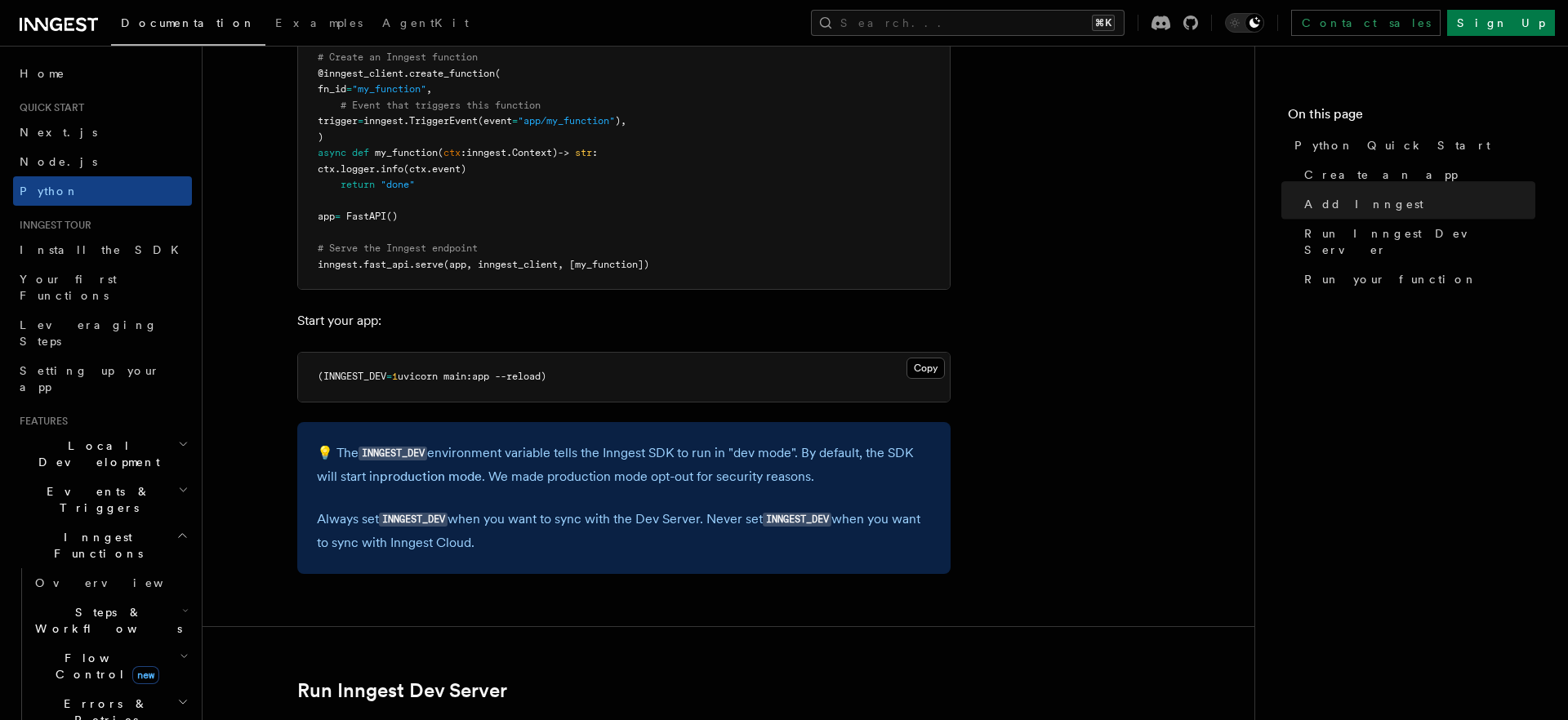
scroll to position [1447, 0]
